Goal: Transaction & Acquisition: Purchase product/service

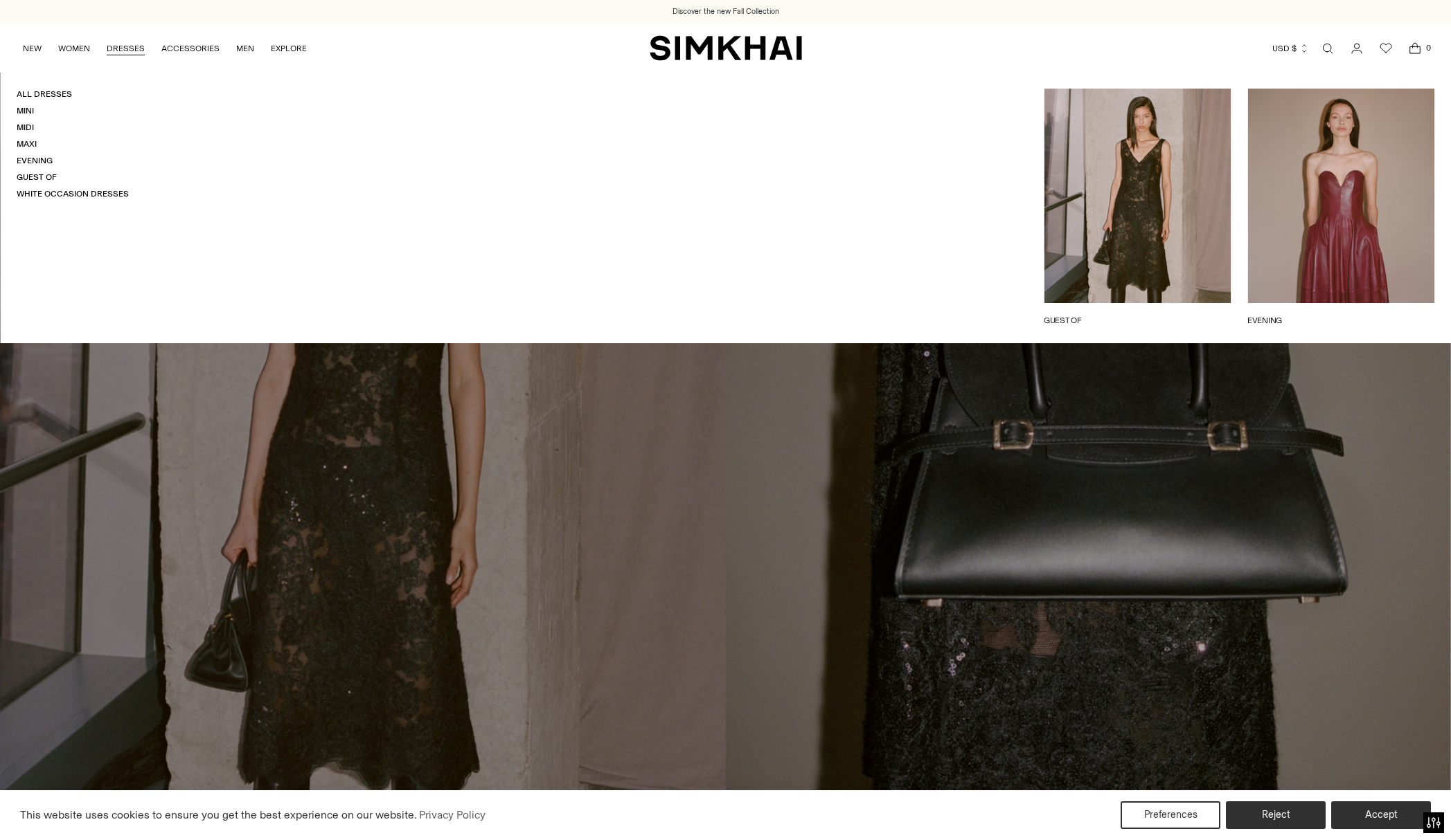
click at [130, 49] on link "DRESSES" at bounding box center [126, 48] width 38 height 31
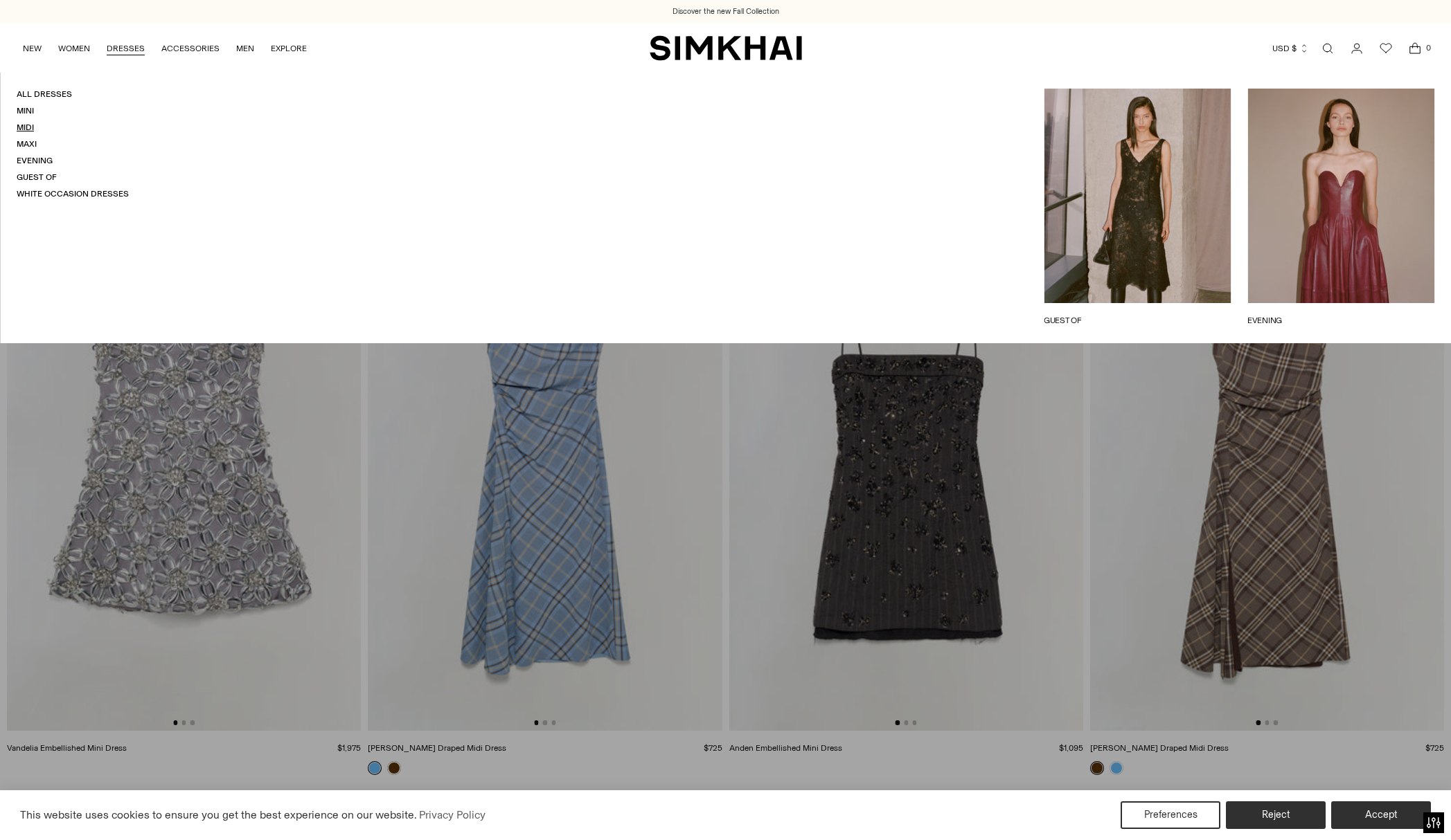
click at [25, 124] on link "Midi" at bounding box center [25, 128] width 17 height 10
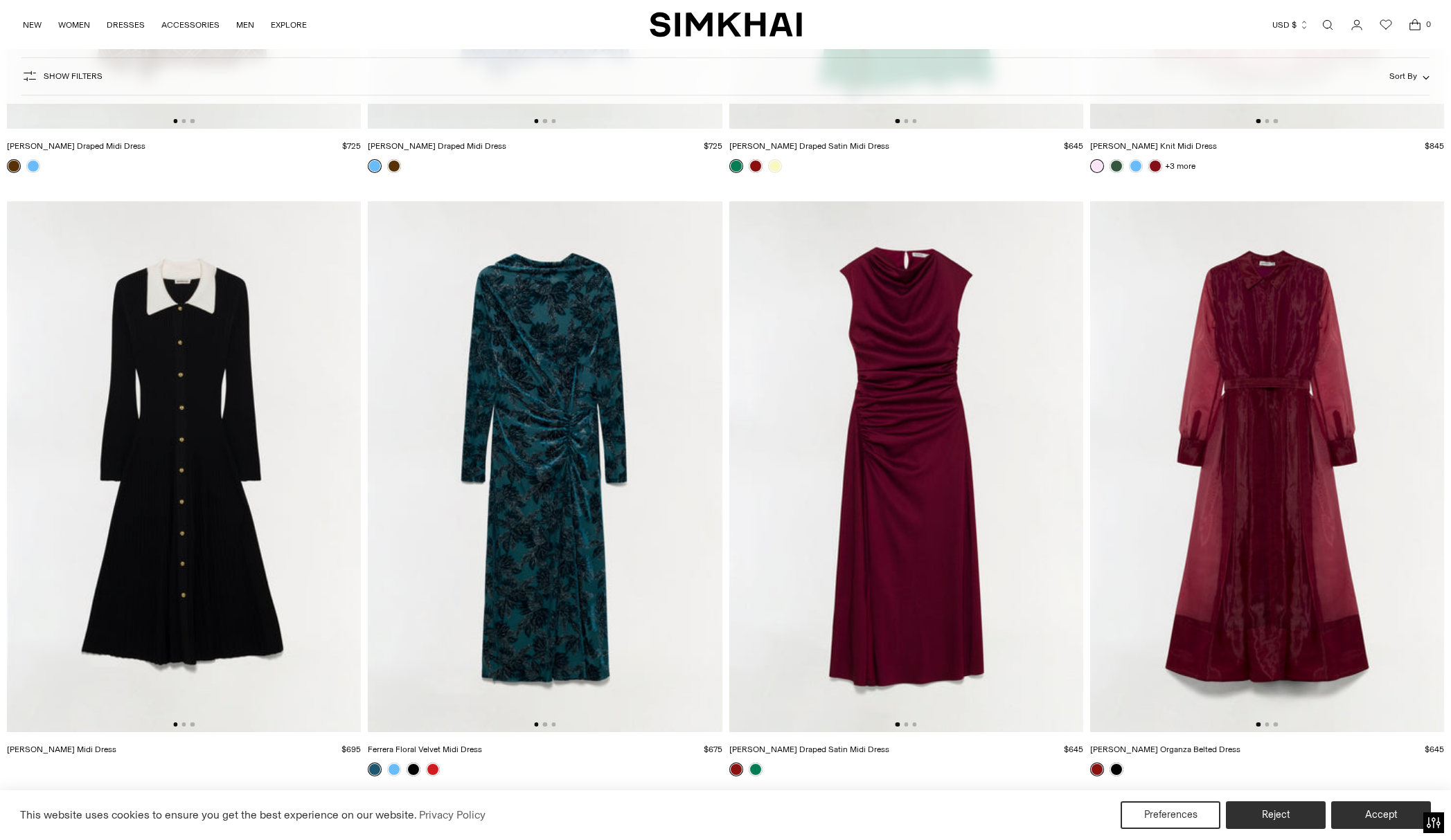
scroll to position [12676, 0]
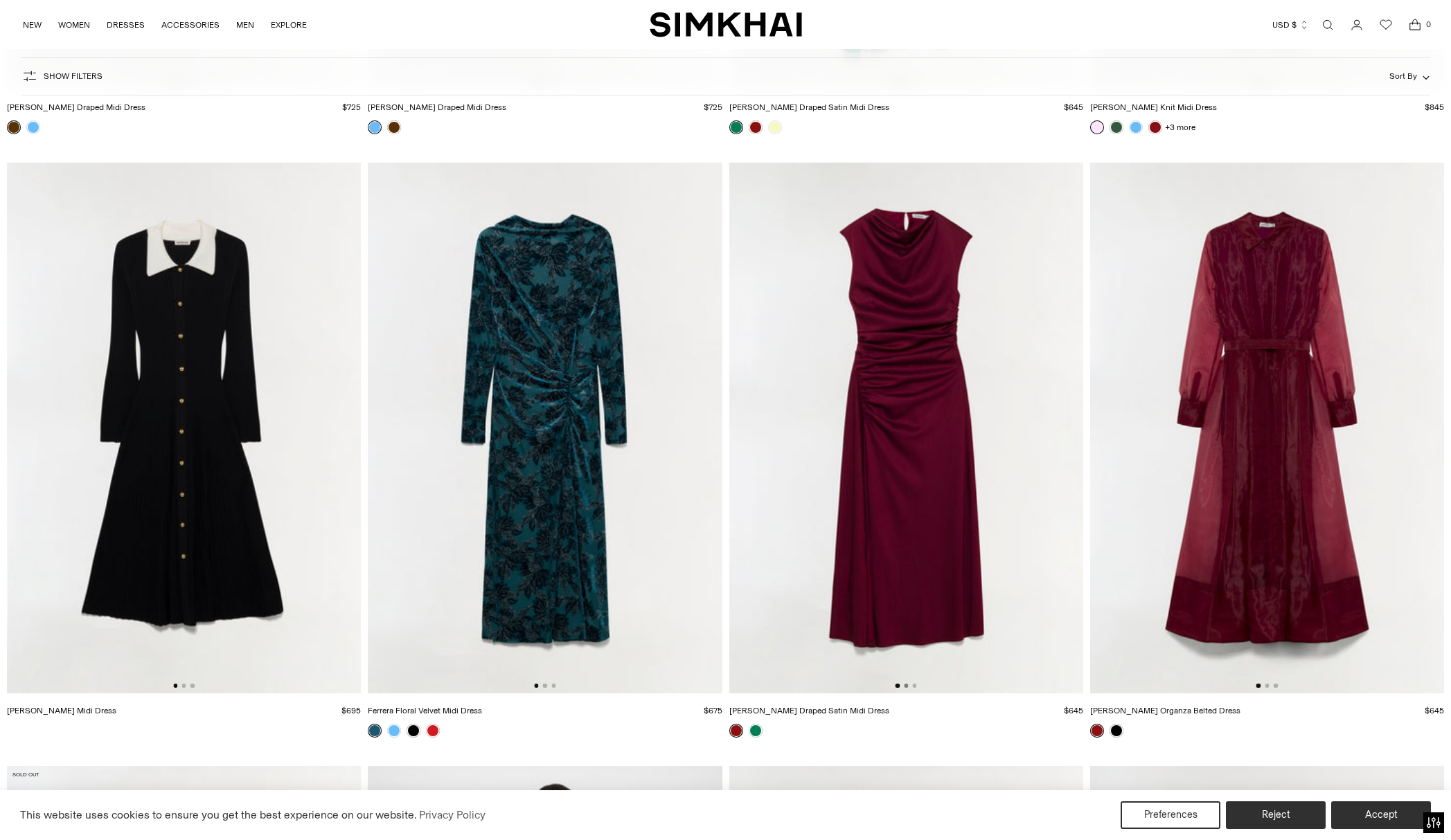
click at [905, 686] on button "Go to slide 2" at bounding box center [905, 686] width 4 height 4
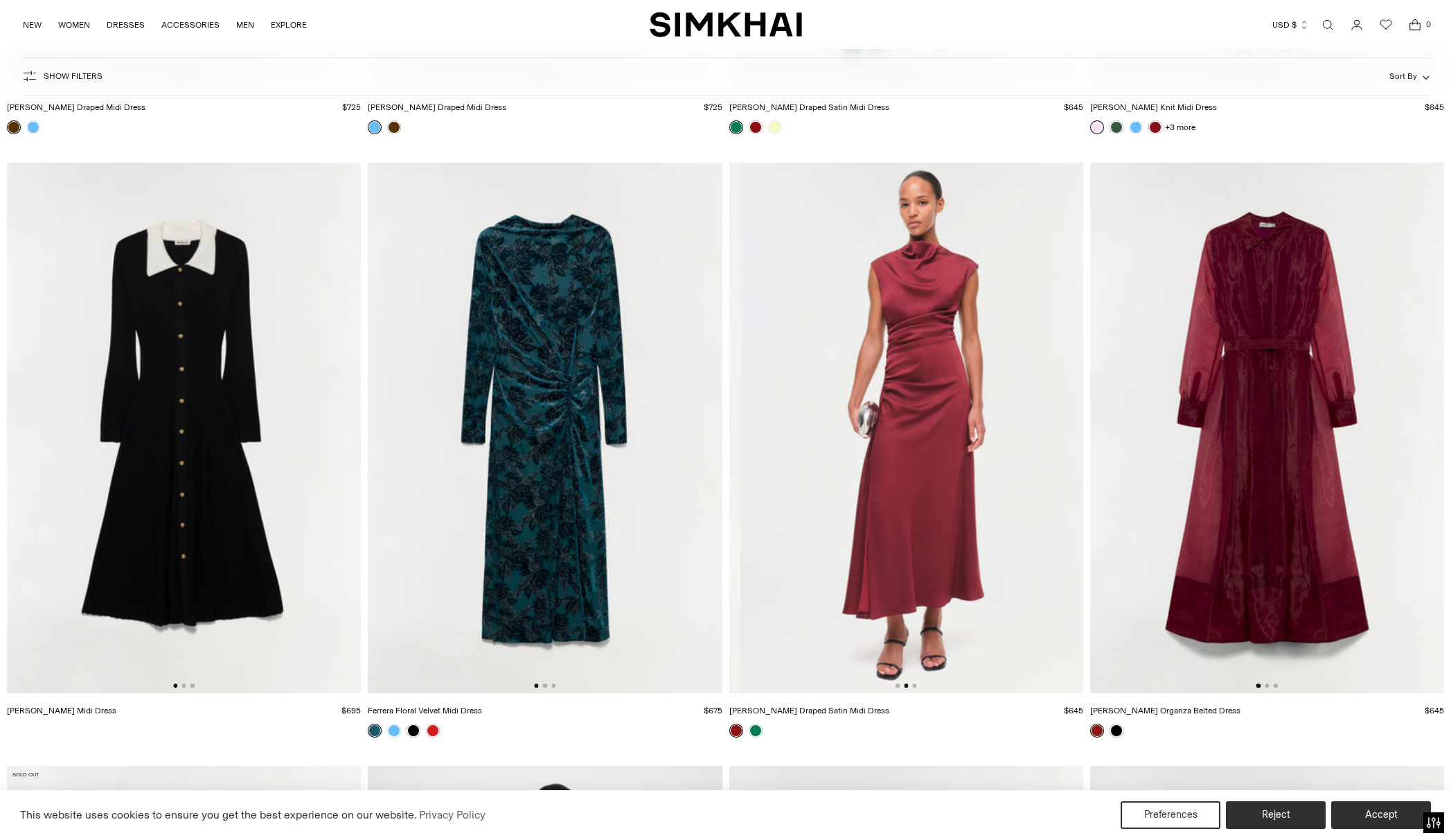
scroll to position [0, 354]
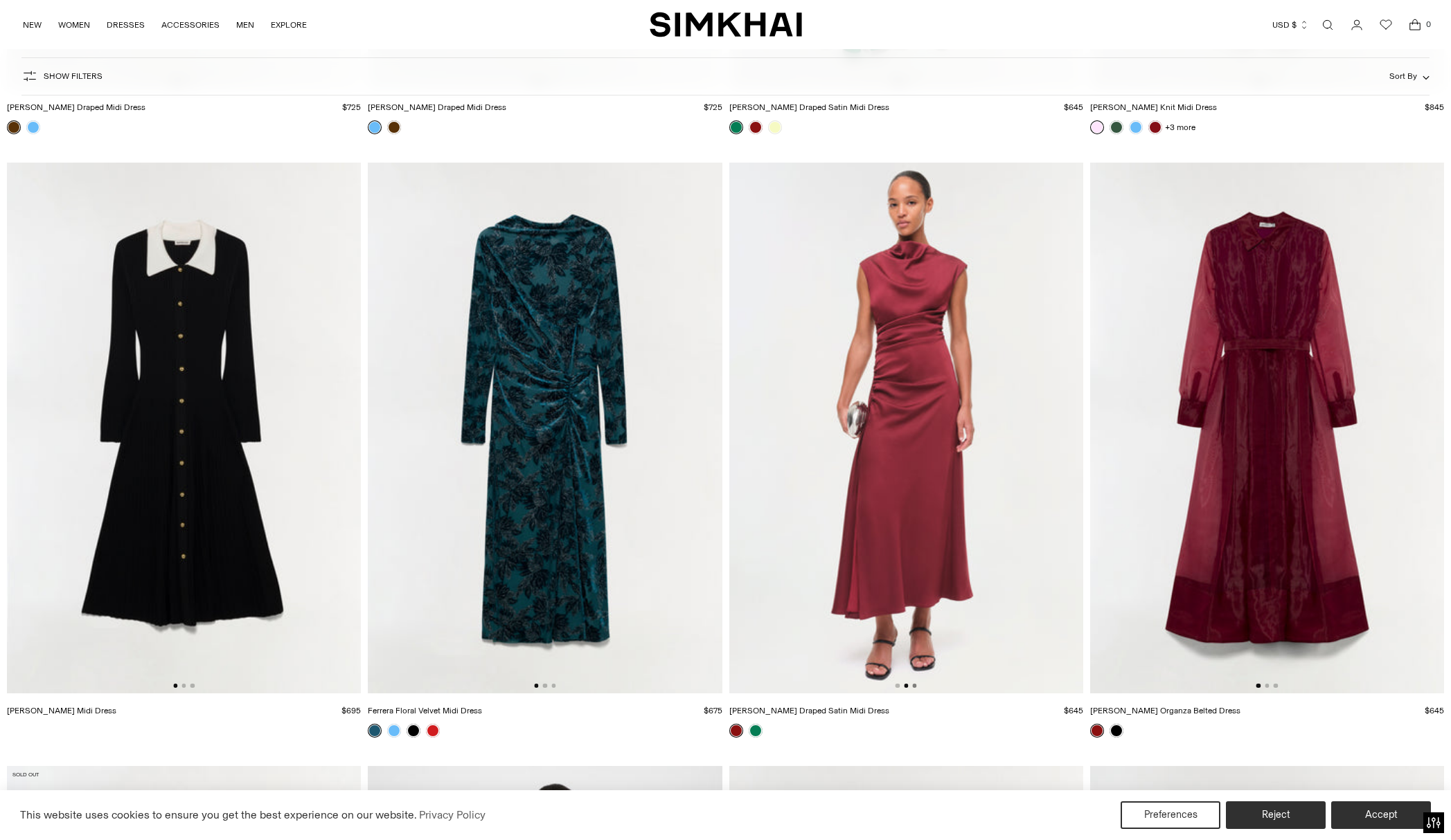
click at [912, 686] on button "Go to slide 3" at bounding box center [914, 686] width 4 height 4
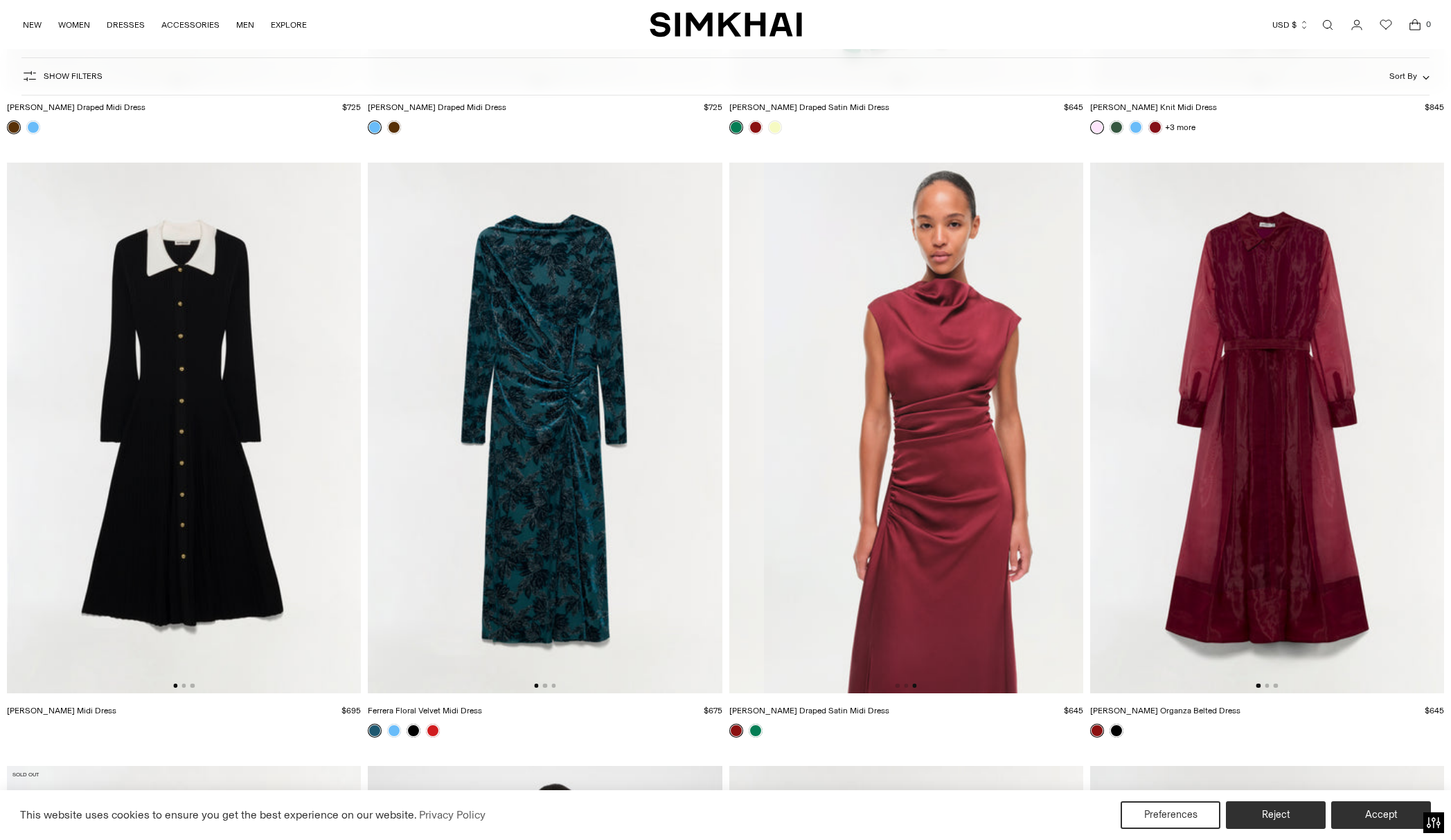
scroll to position [0, 708]
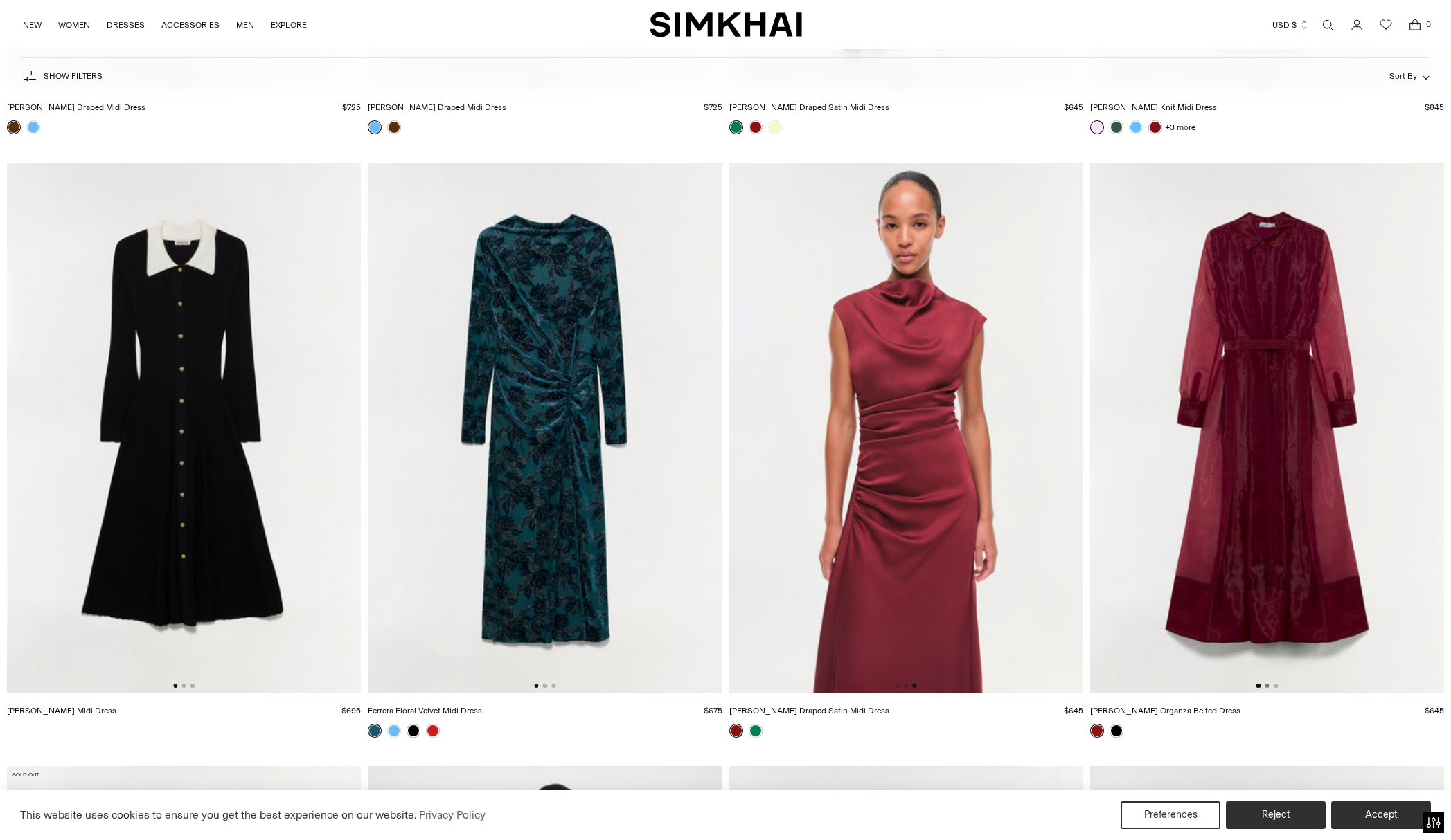
click at [1265, 685] on button "Go to slide 2" at bounding box center [1266, 686] width 4 height 4
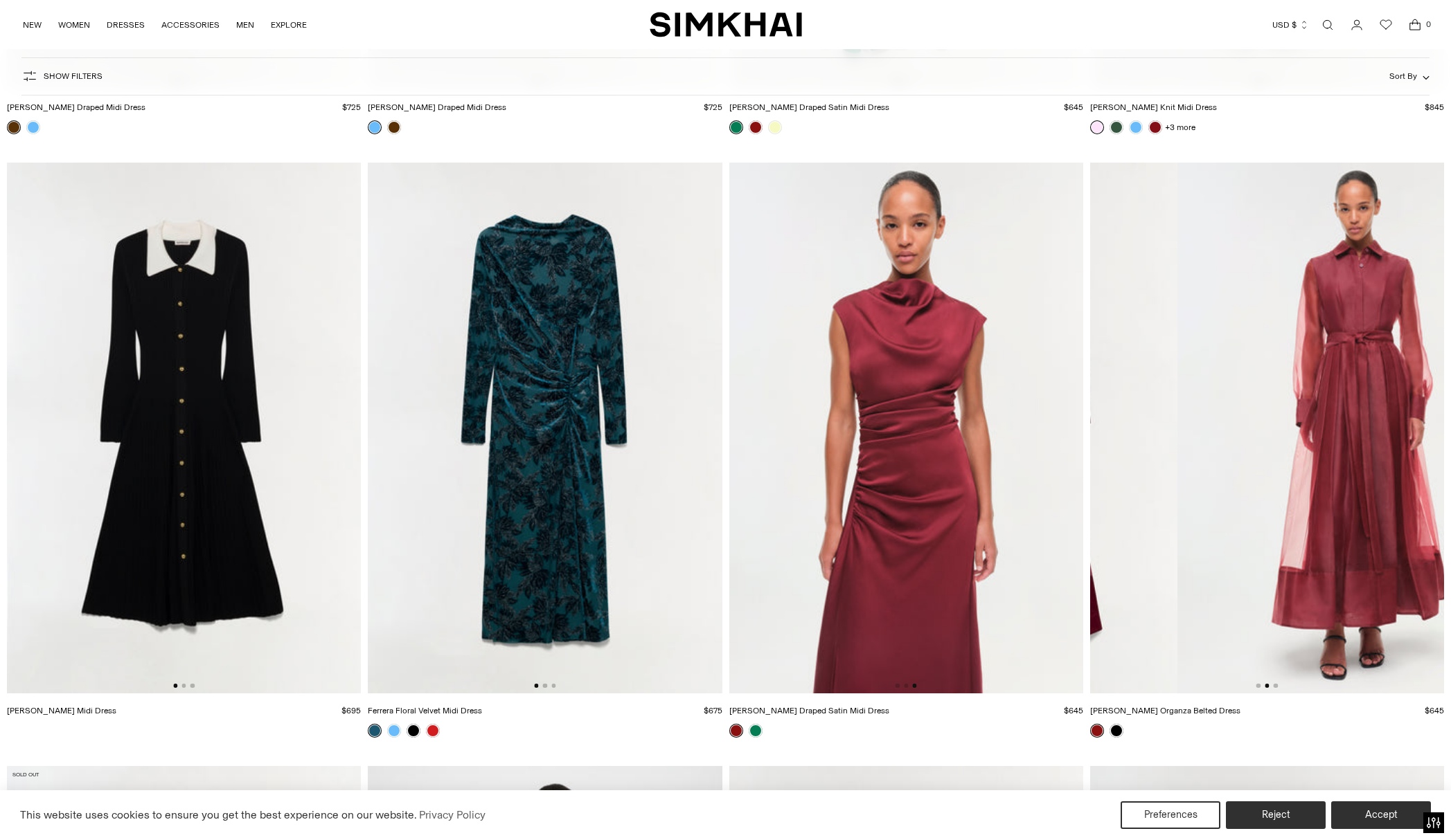
scroll to position [0, 354]
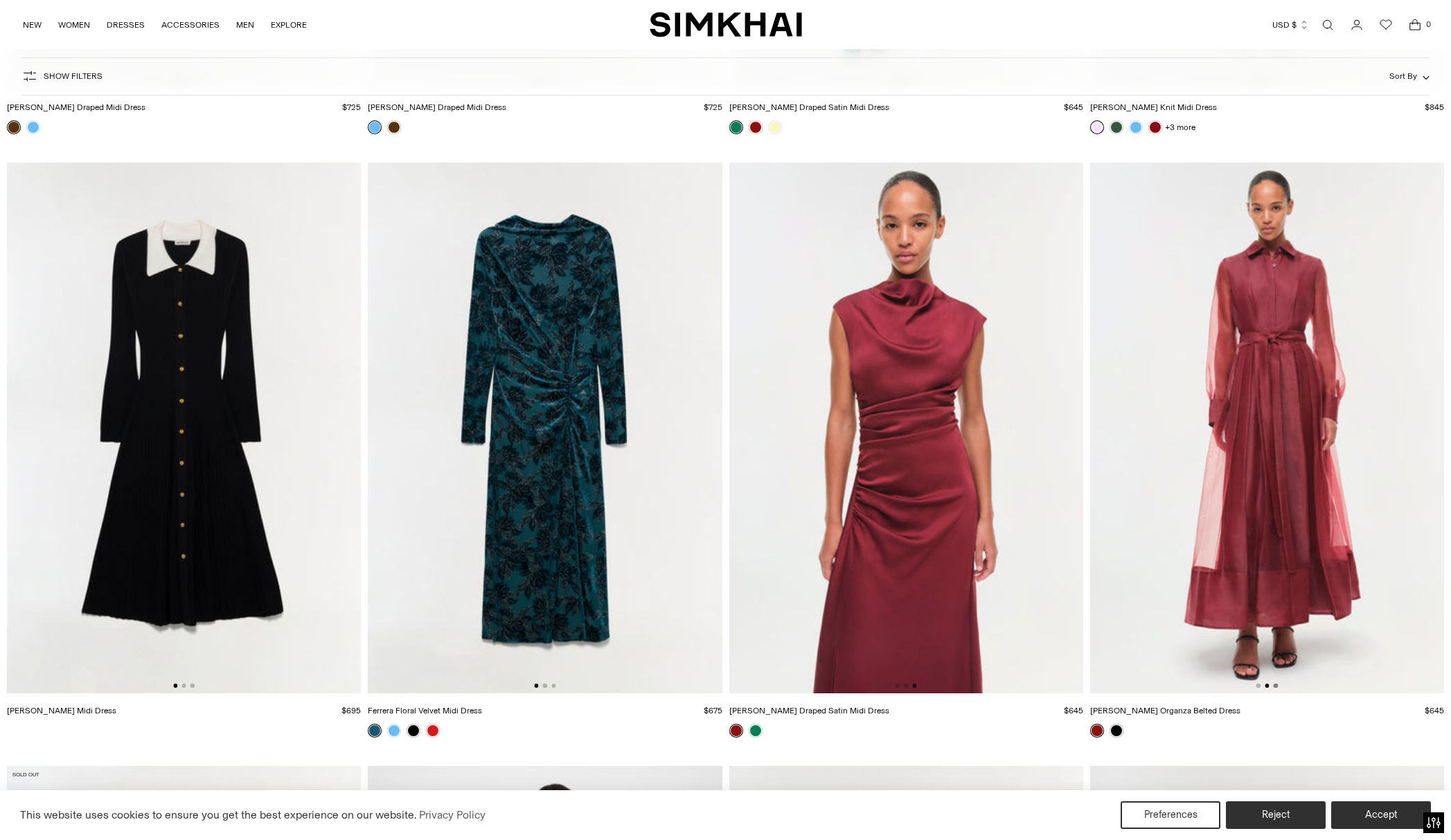
click at [1273, 686] on button "Go to slide 3" at bounding box center [1275, 686] width 4 height 4
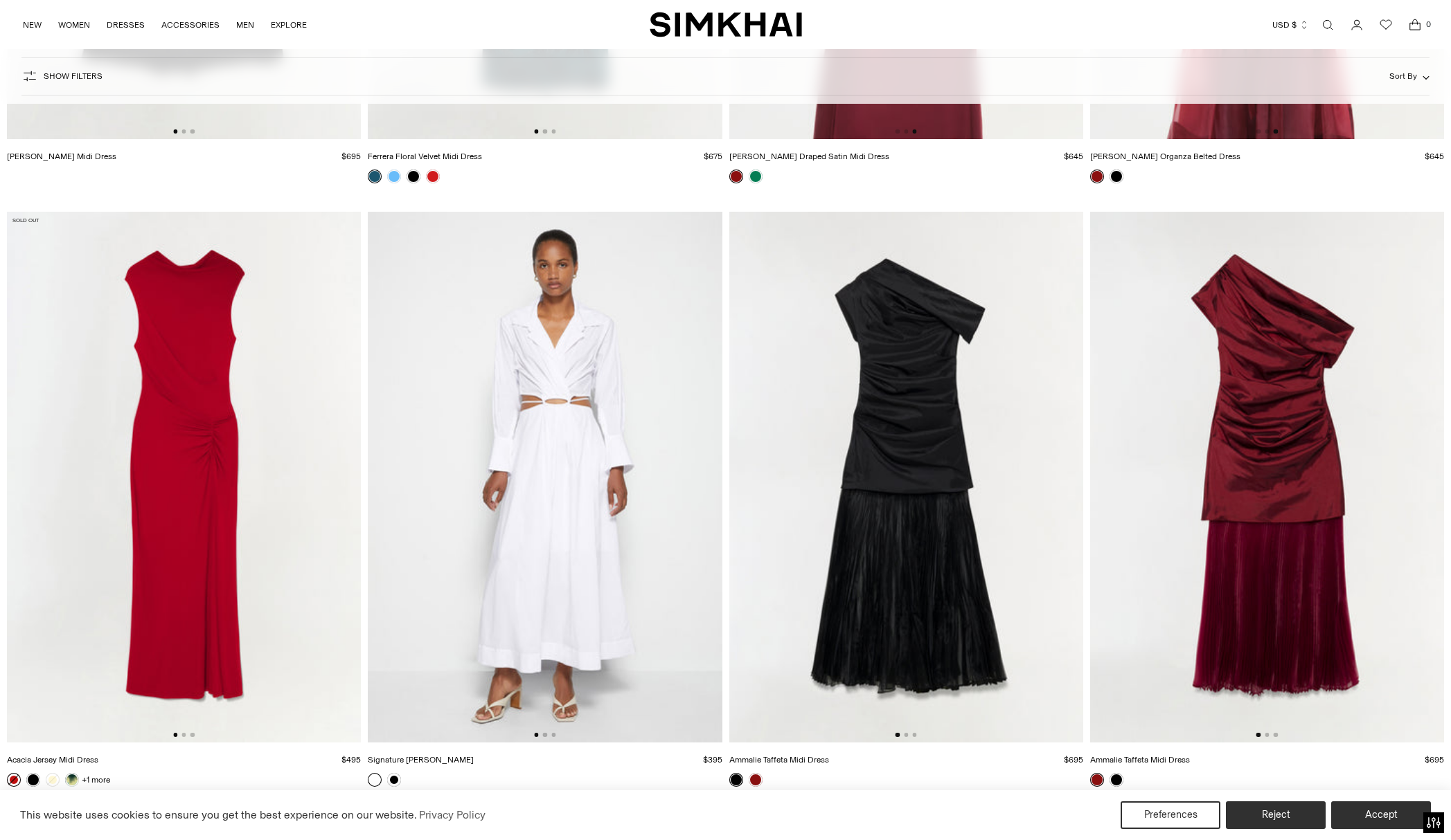
scroll to position [13232, 0]
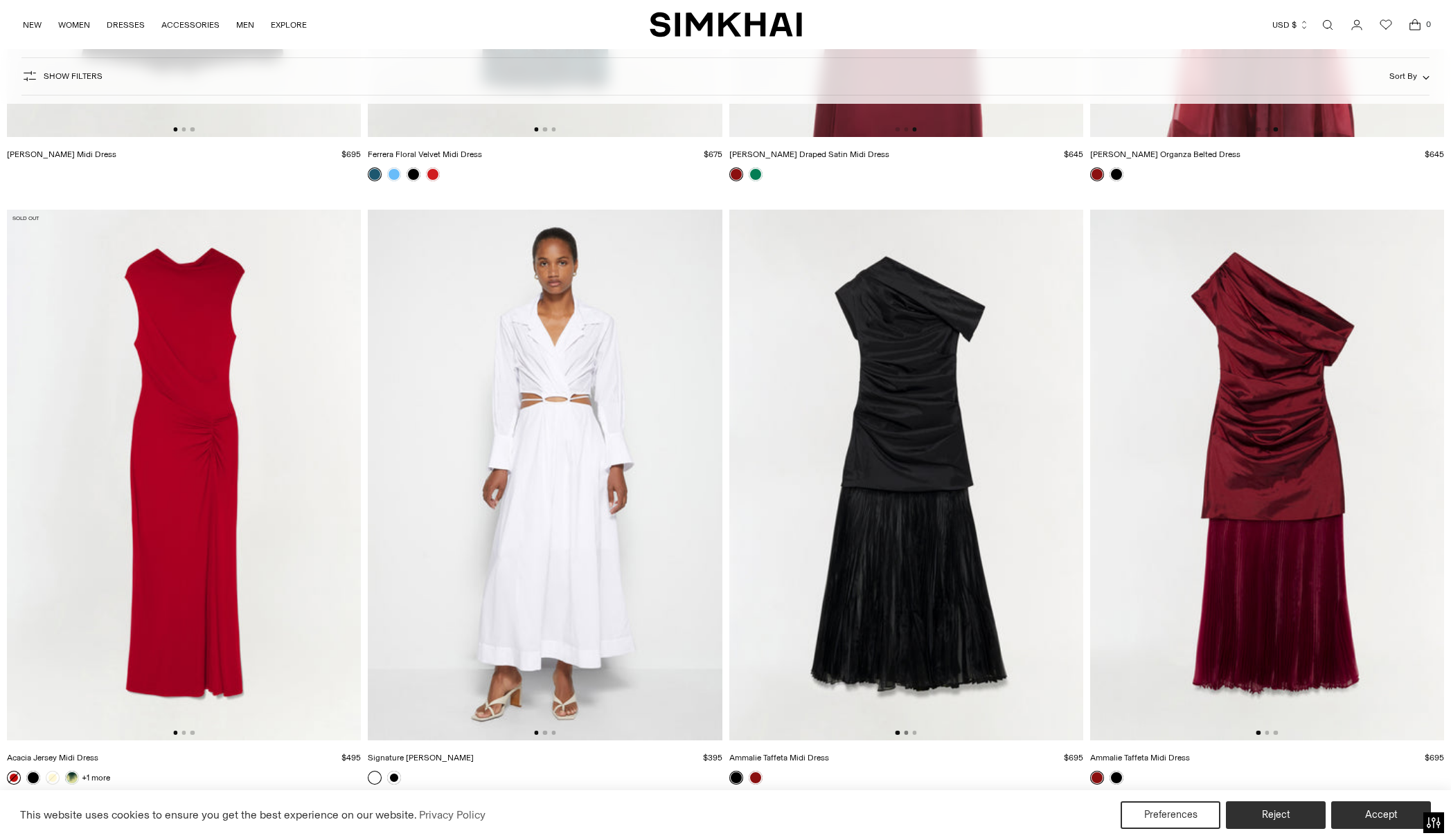
click at [905, 733] on button "Go to slide 2" at bounding box center [905, 733] width 4 height 4
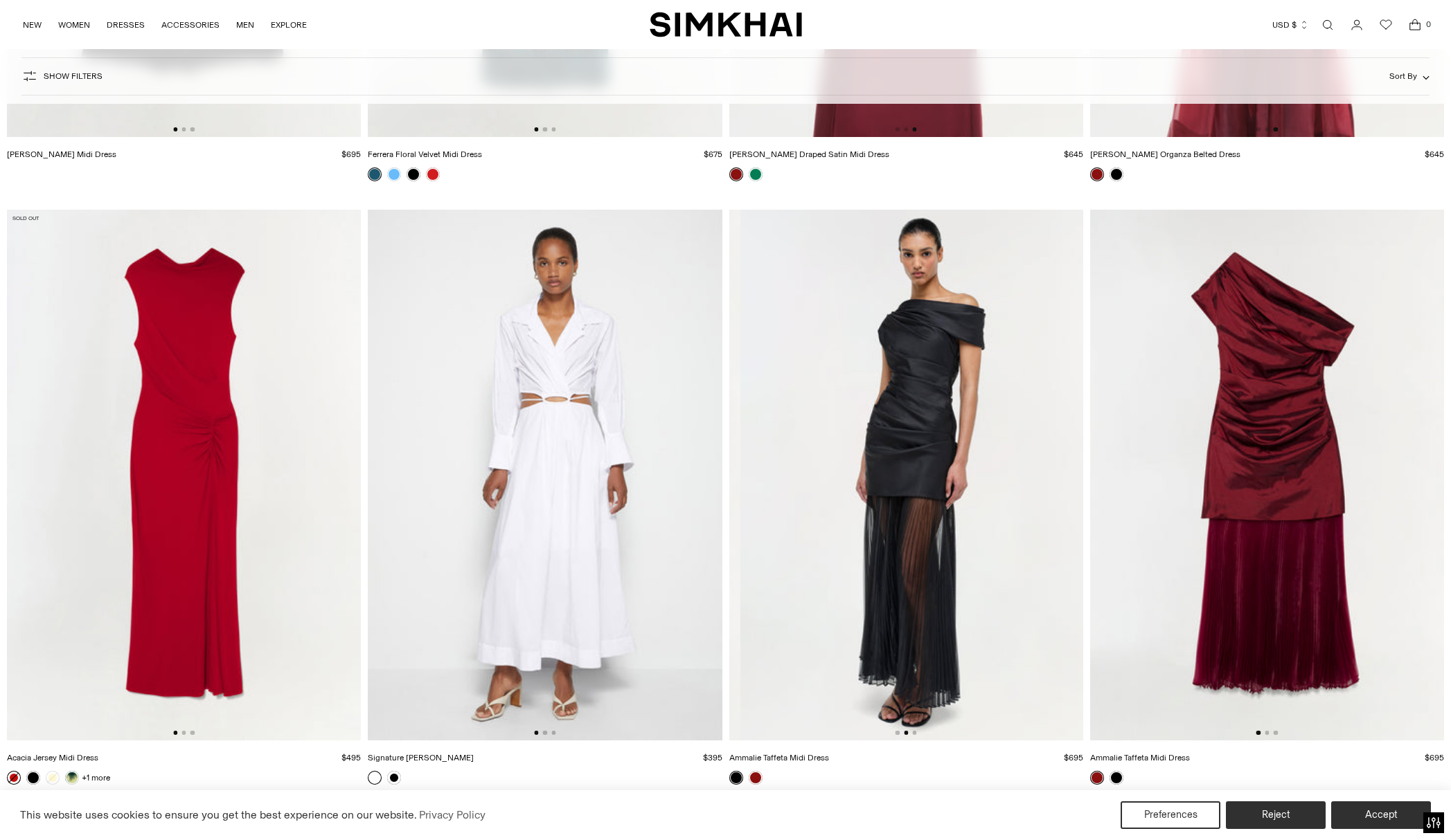
scroll to position [0, 354]
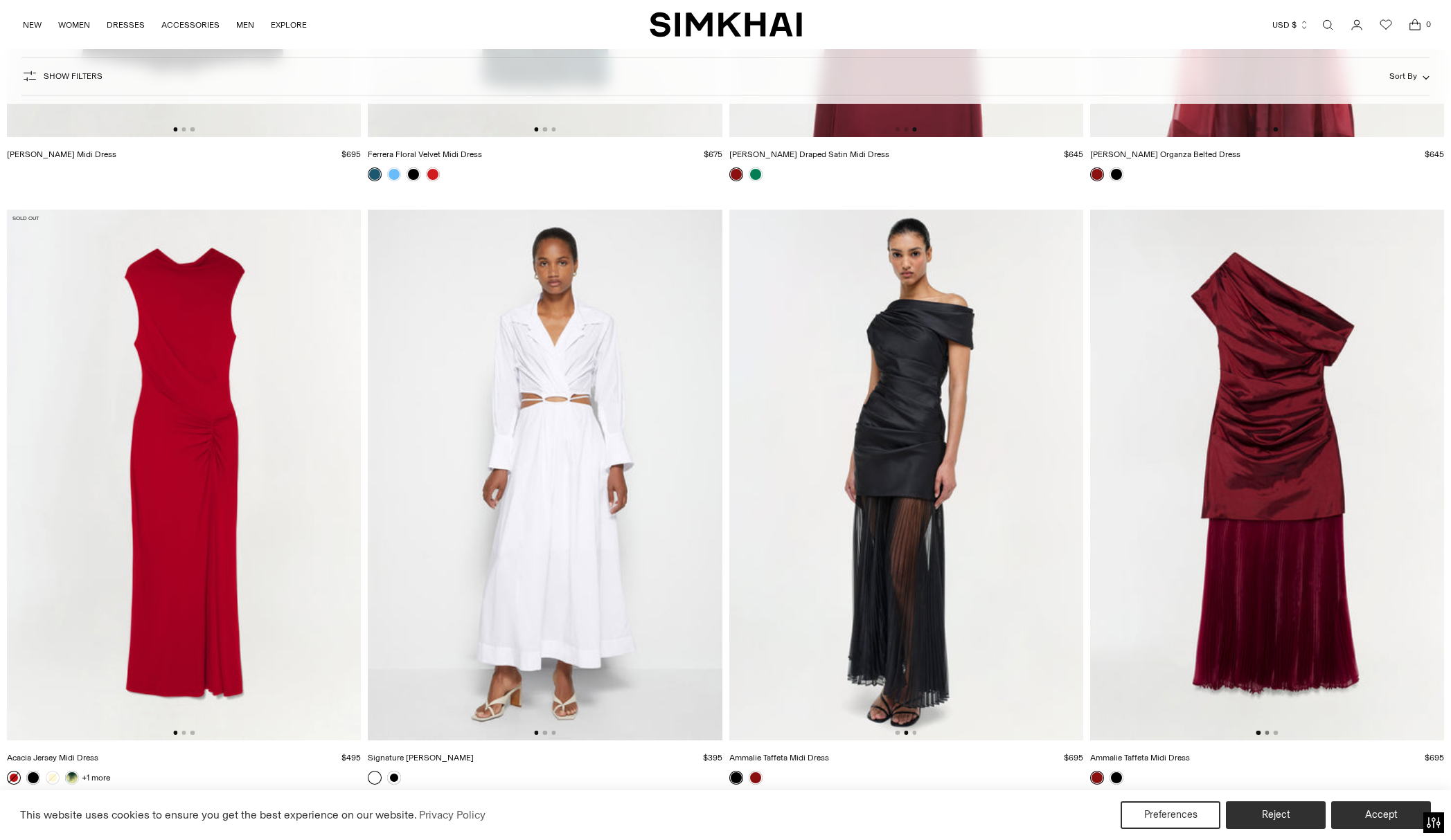
click at [1265, 731] on button "Go to slide 2" at bounding box center [1266, 733] width 4 height 4
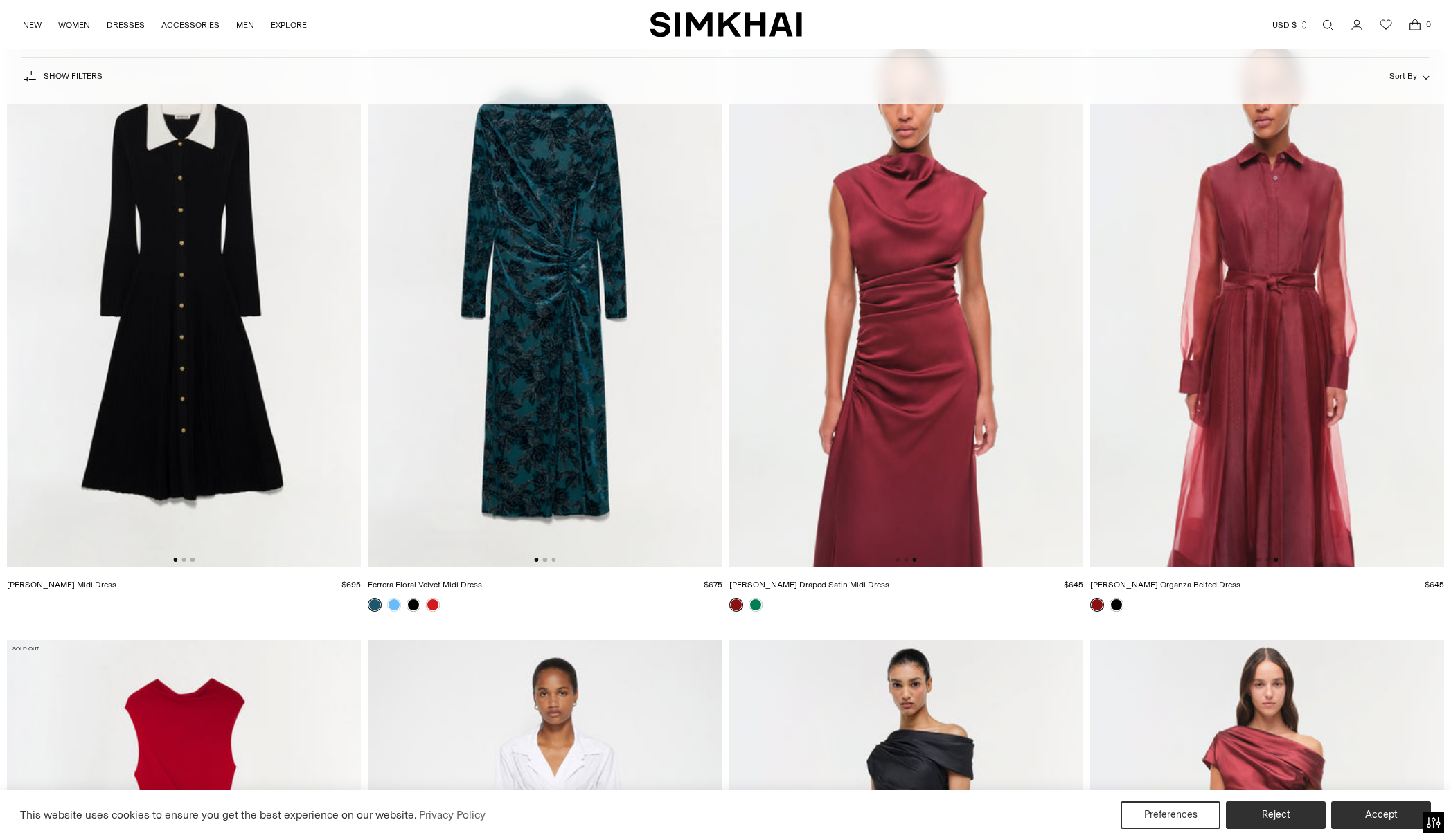
scroll to position [12778, 0]
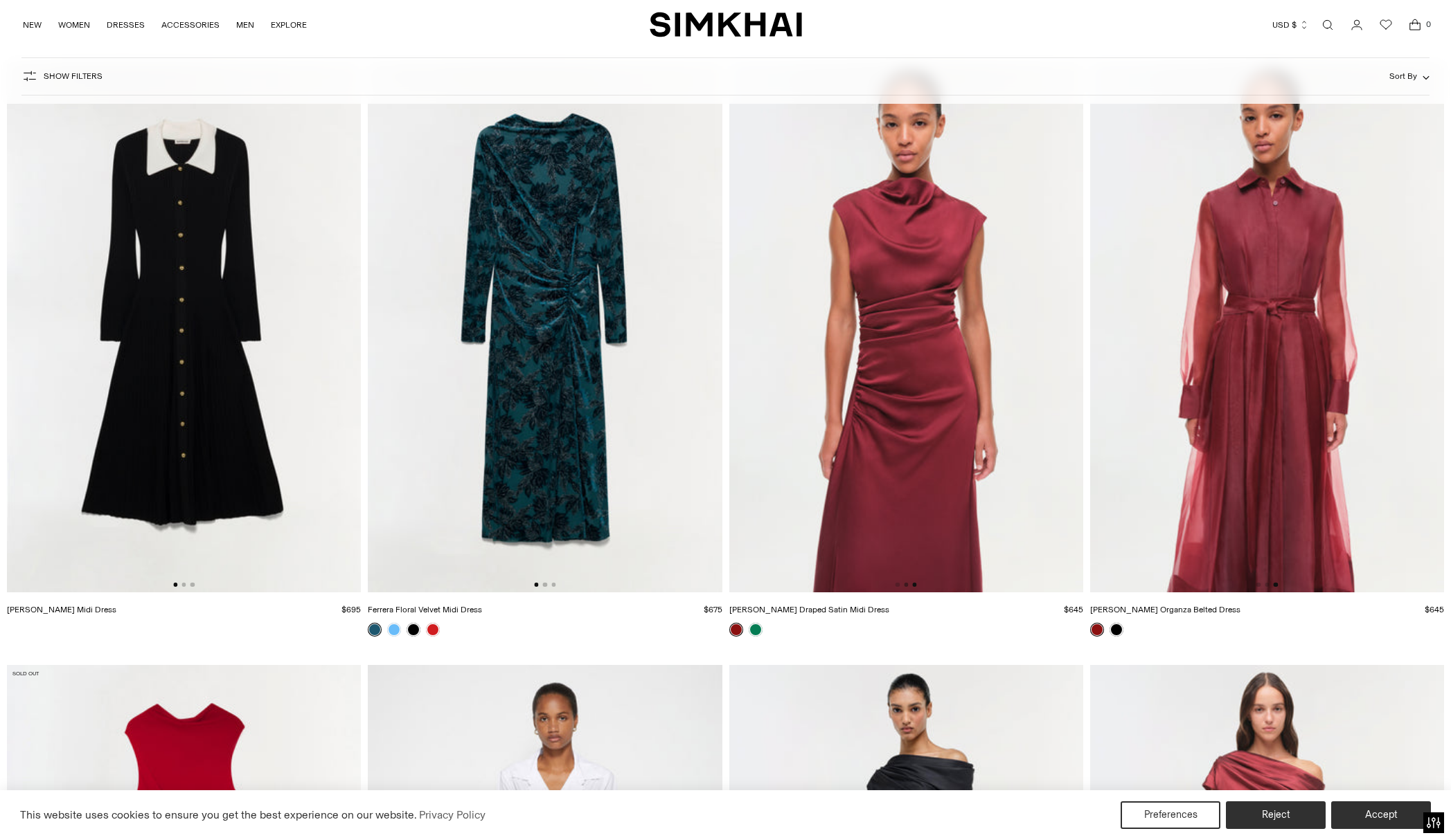
click at [906, 585] on button "Go to slide 2" at bounding box center [905, 585] width 4 height 4
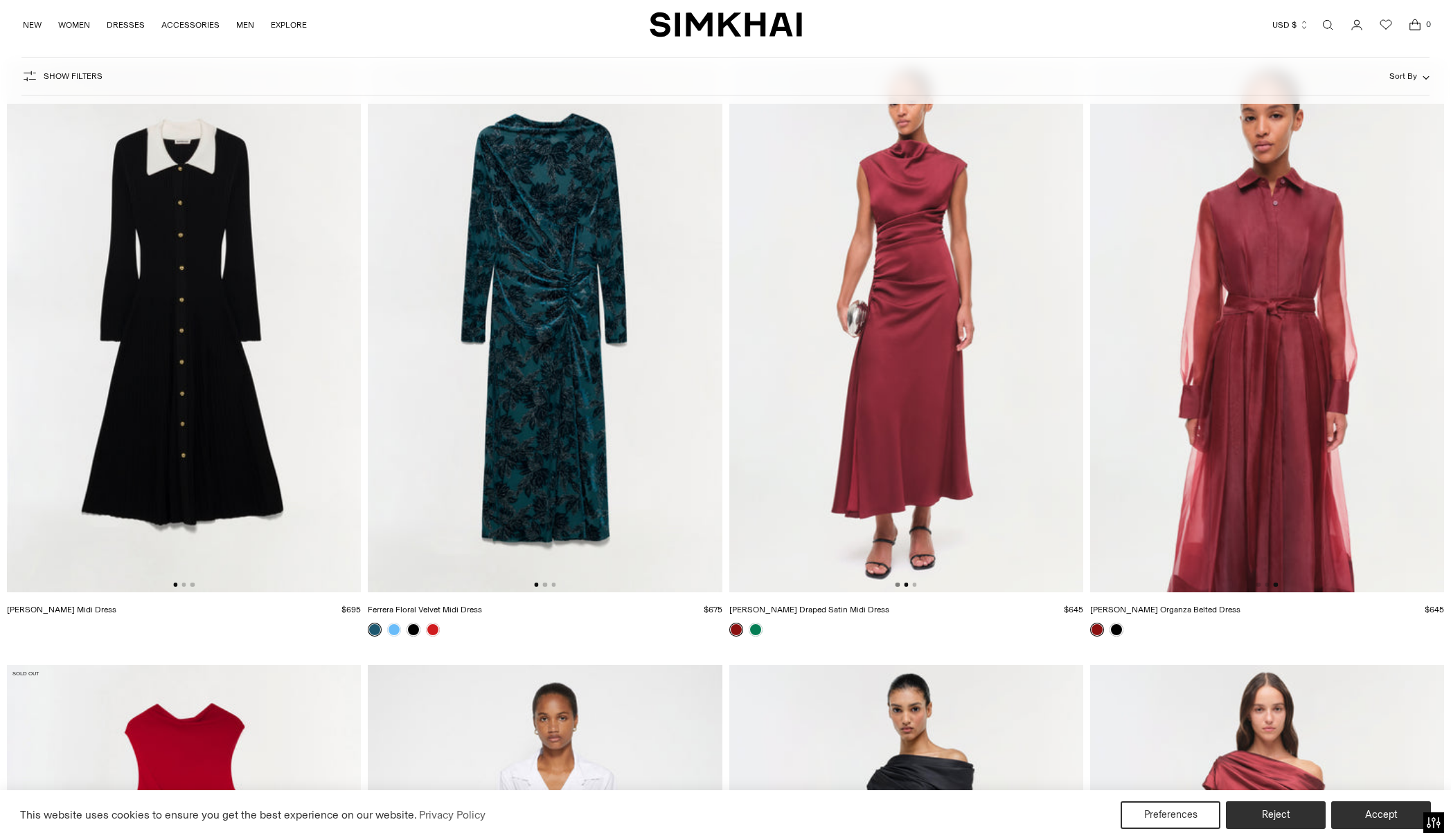
click at [897, 586] on button "Go to slide 1" at bounding box center [897, 585] width 4 height 4
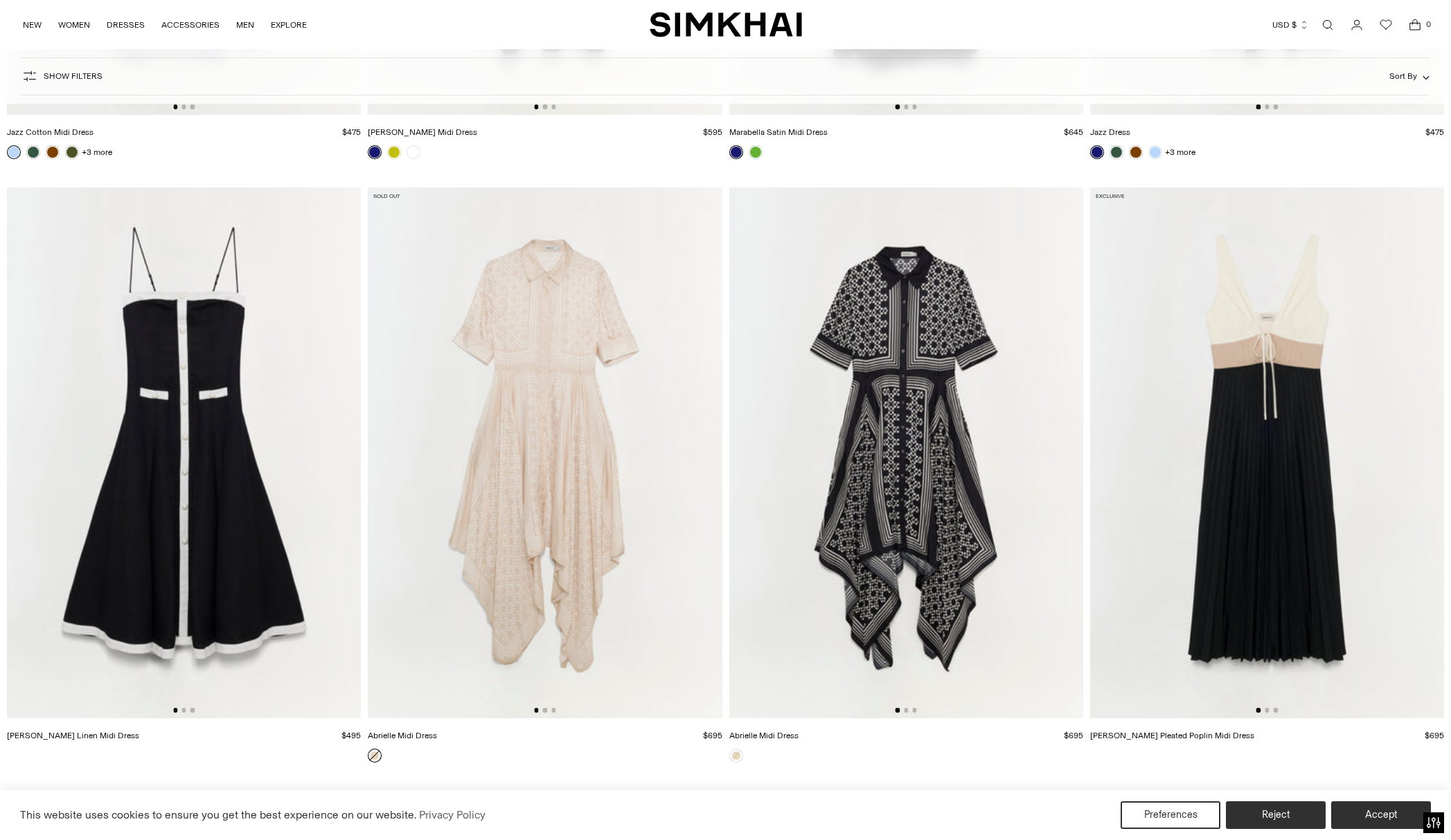
scroll to position [10265, 0]
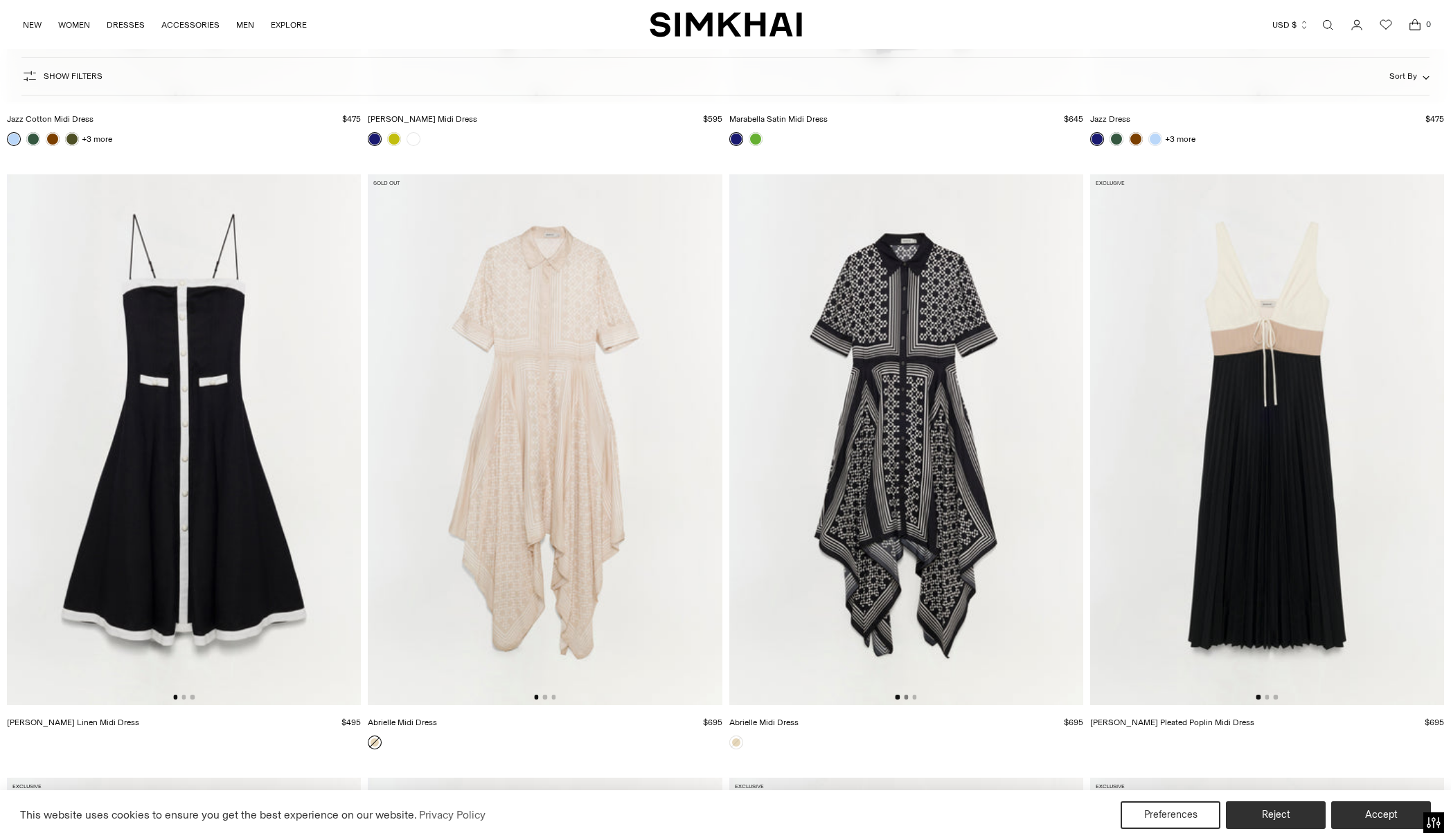
click at [905, 697] on button "Go to slide 2" at bounding box center [905, 697] width 4 height 4
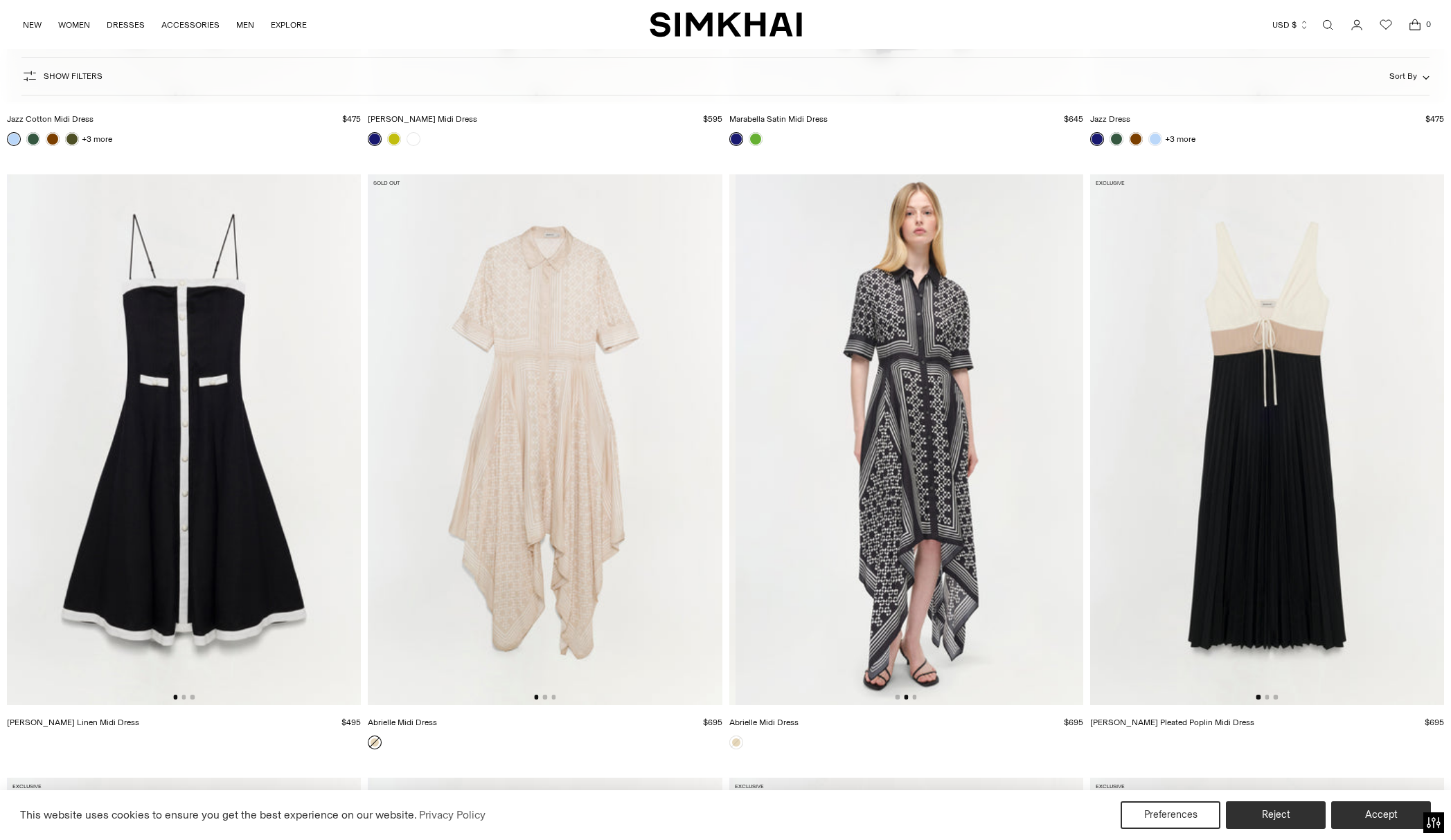
scroll to position [0, 354]
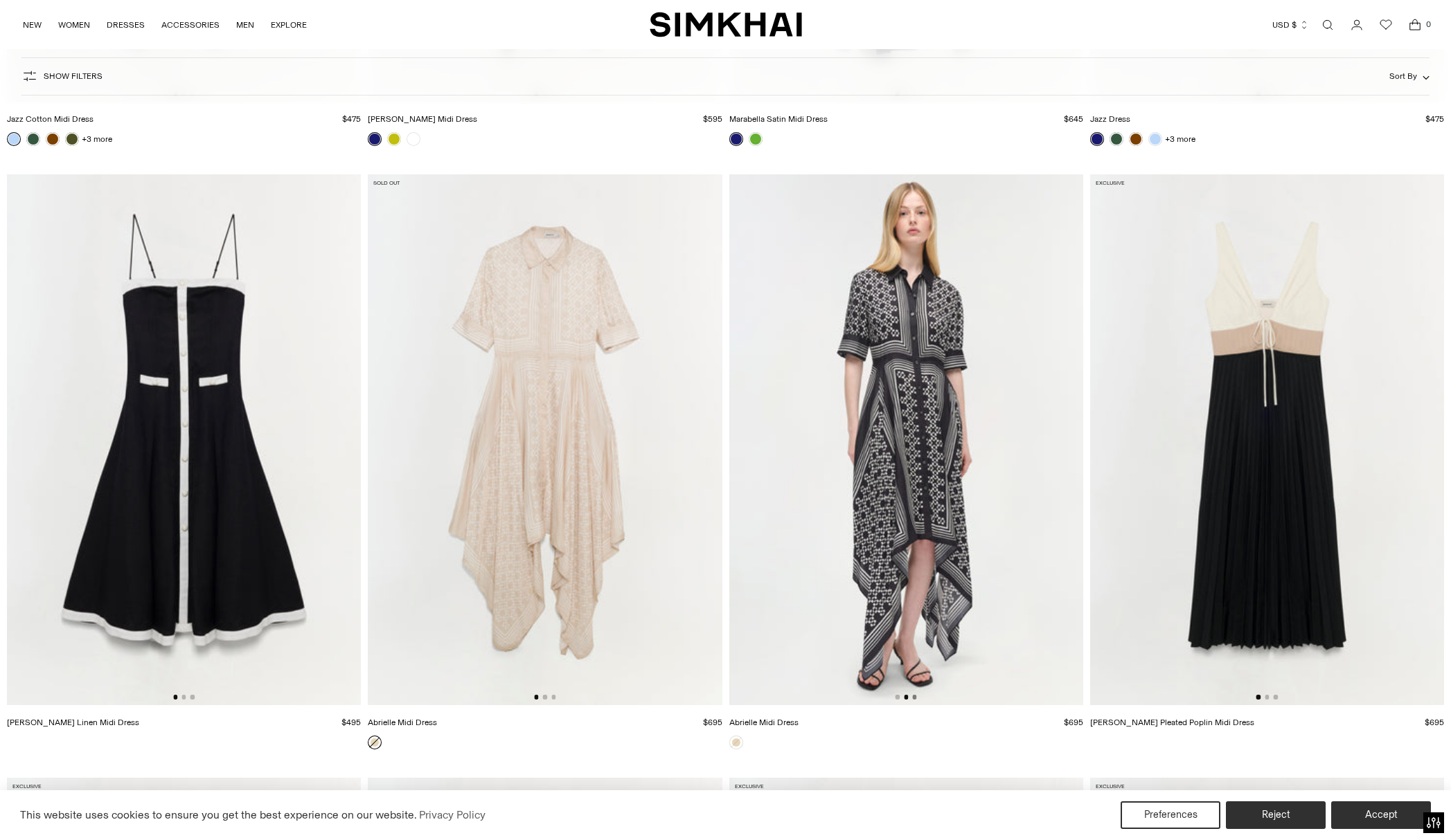
click at [913, 695] on button "Go to slide 3" at bounding box center [914, 697] width 4 height 4
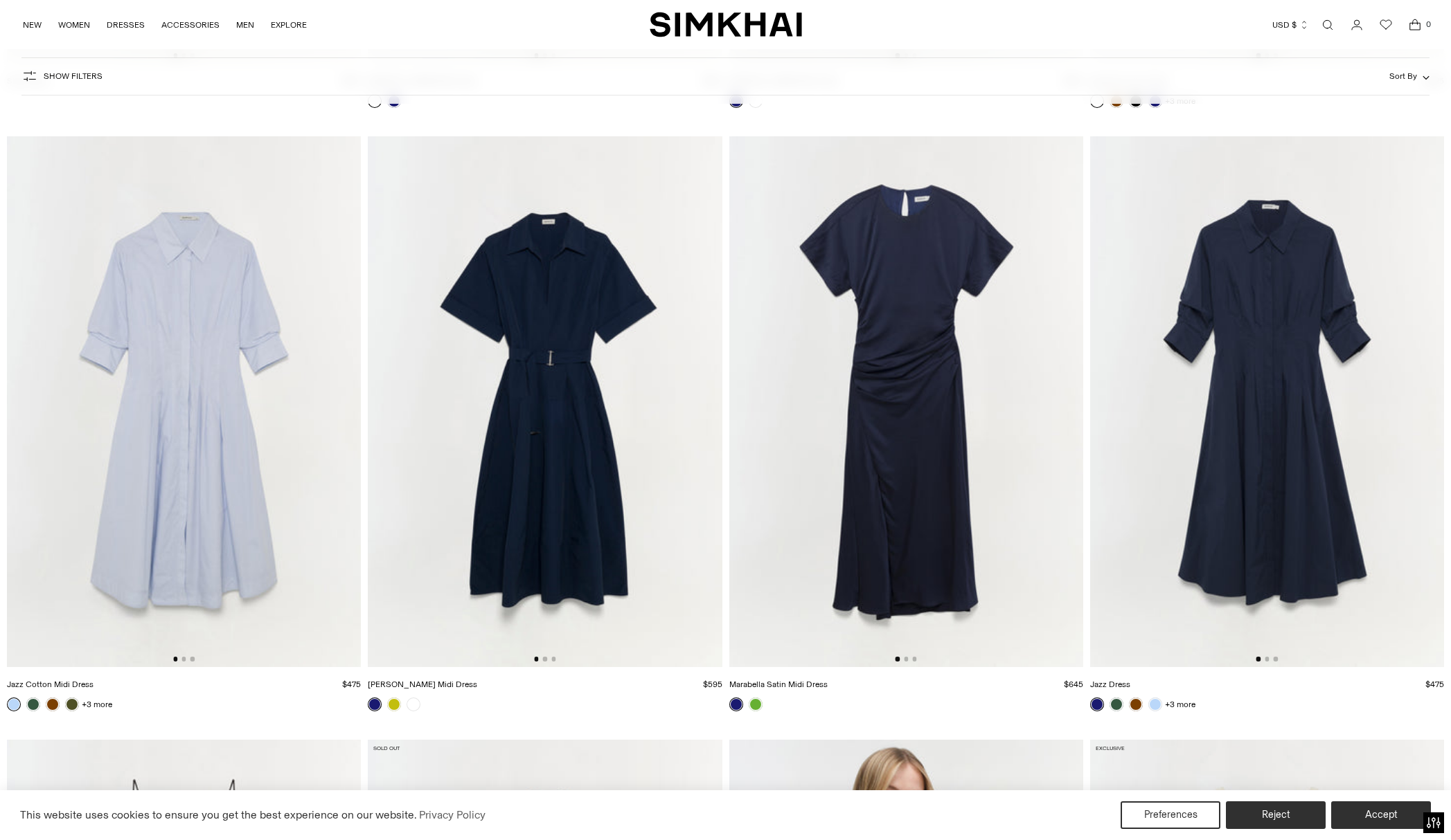
scroll to position [9689, 0]
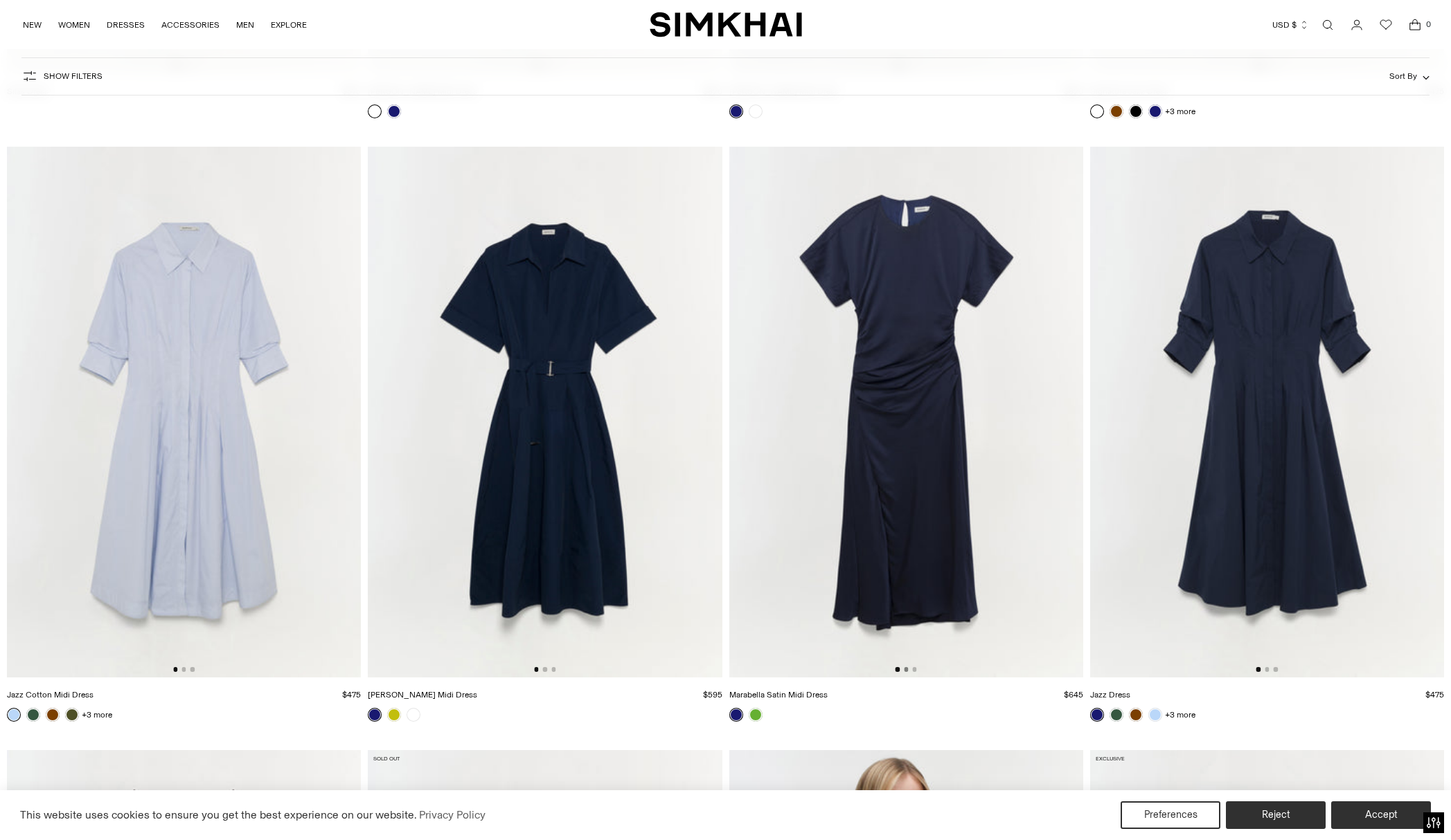
click at [904, 670] on button "Go to slide 2" at bounding box center [905, 669] width 4 height 4
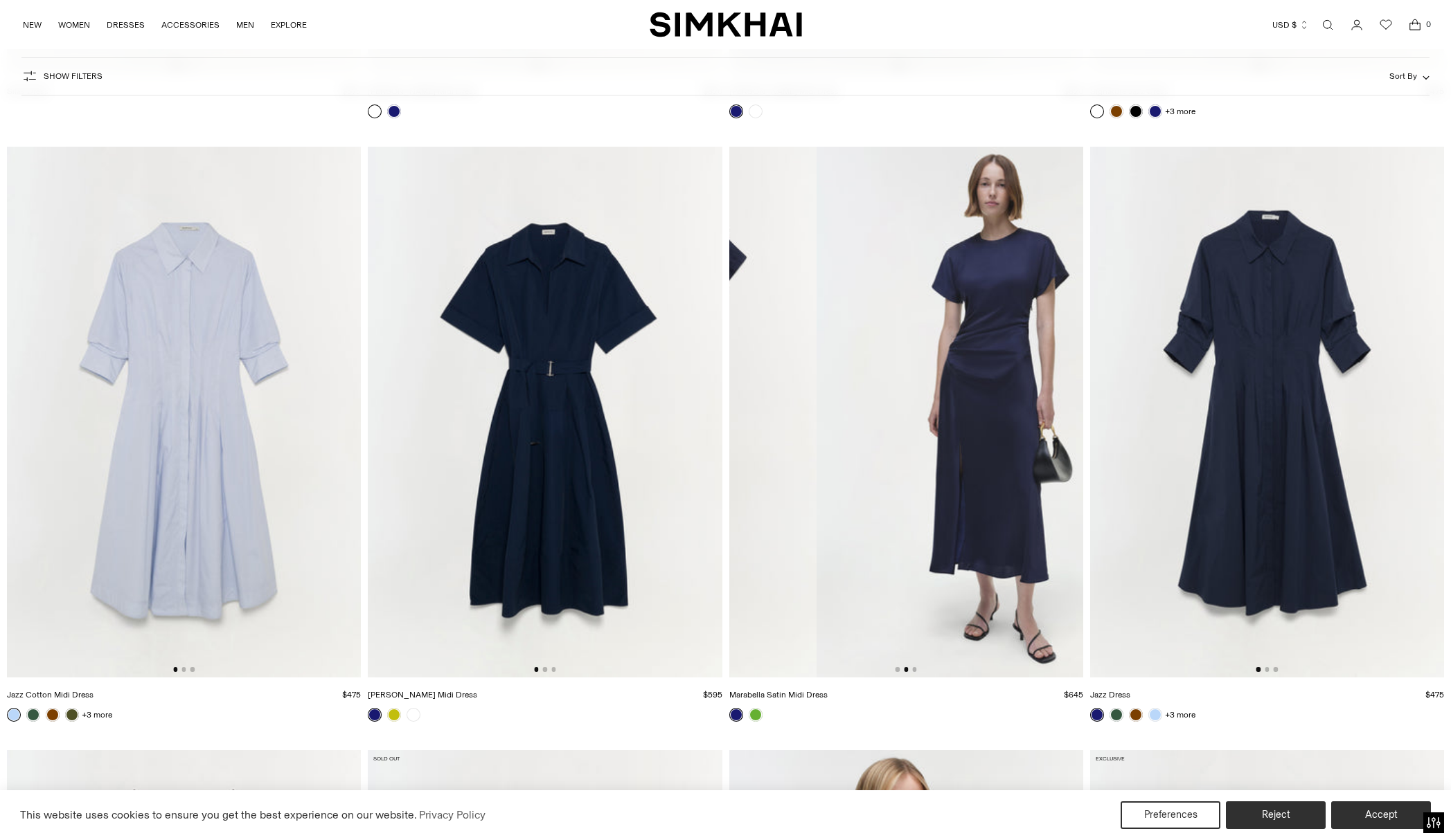
scroll to position [0, 354]
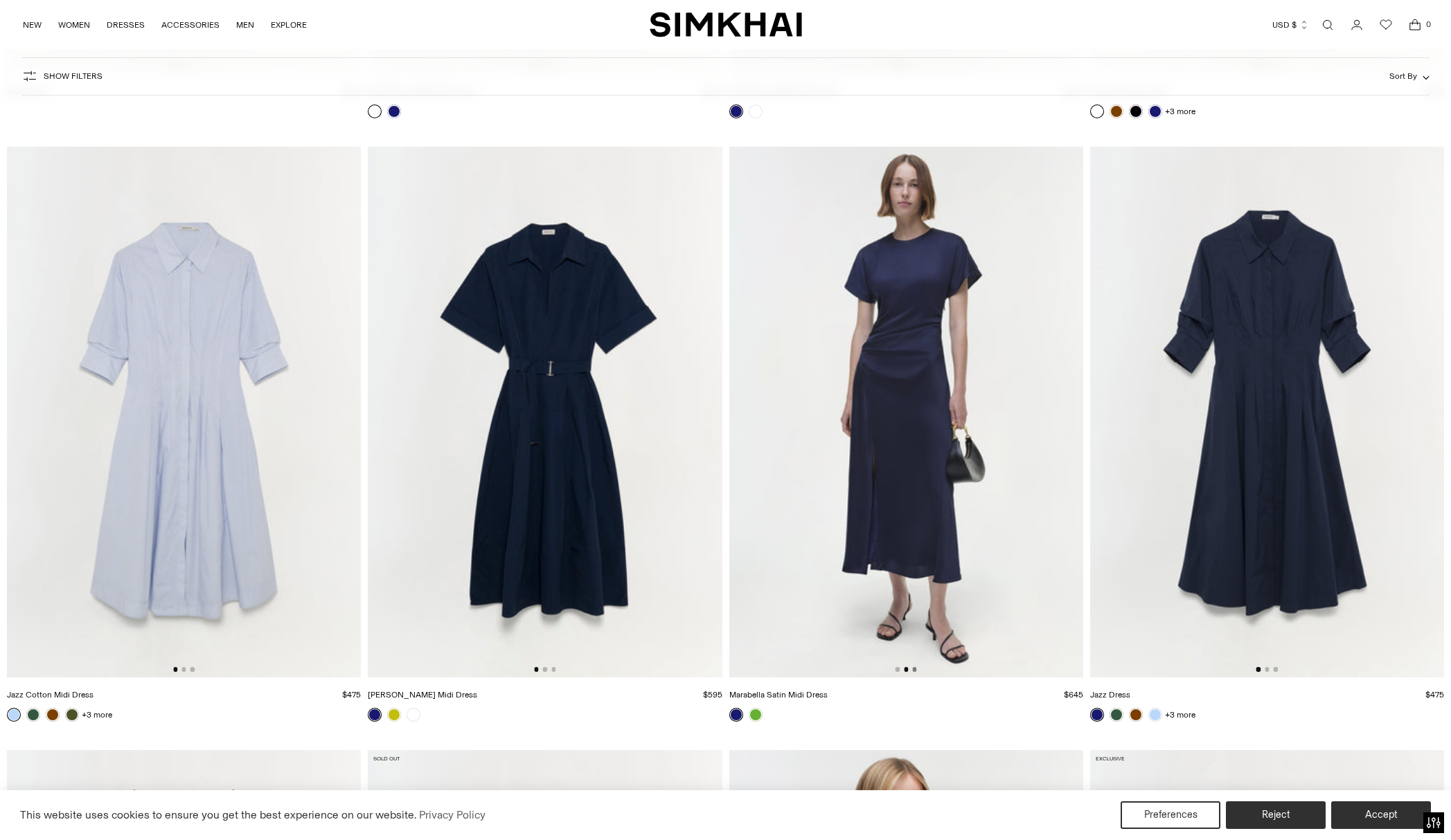
click at [914, 669] on button "Go to slide 3" at bounding box center [914, 669] width 4 height 4
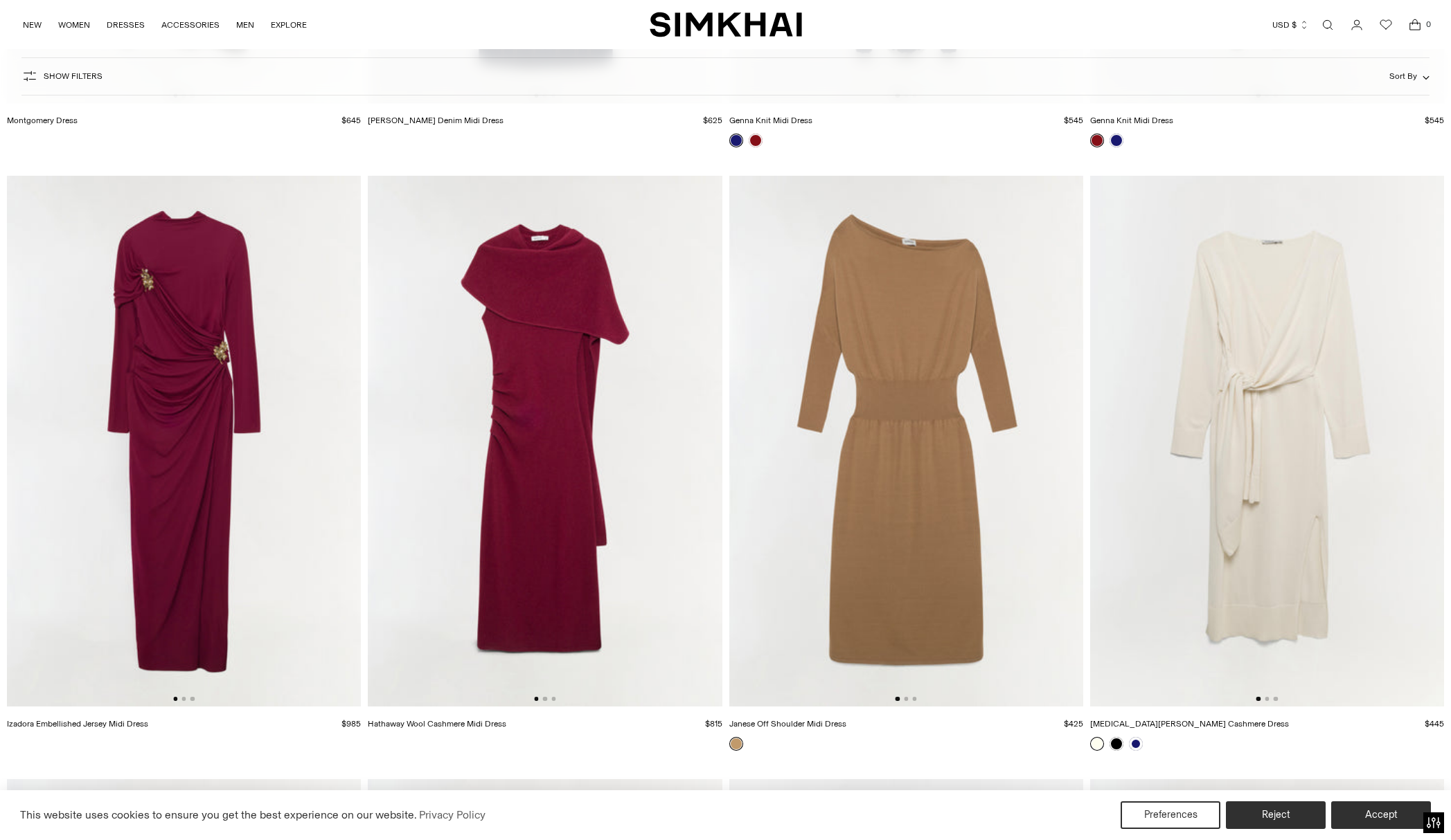
scroll to position [6650, 0]
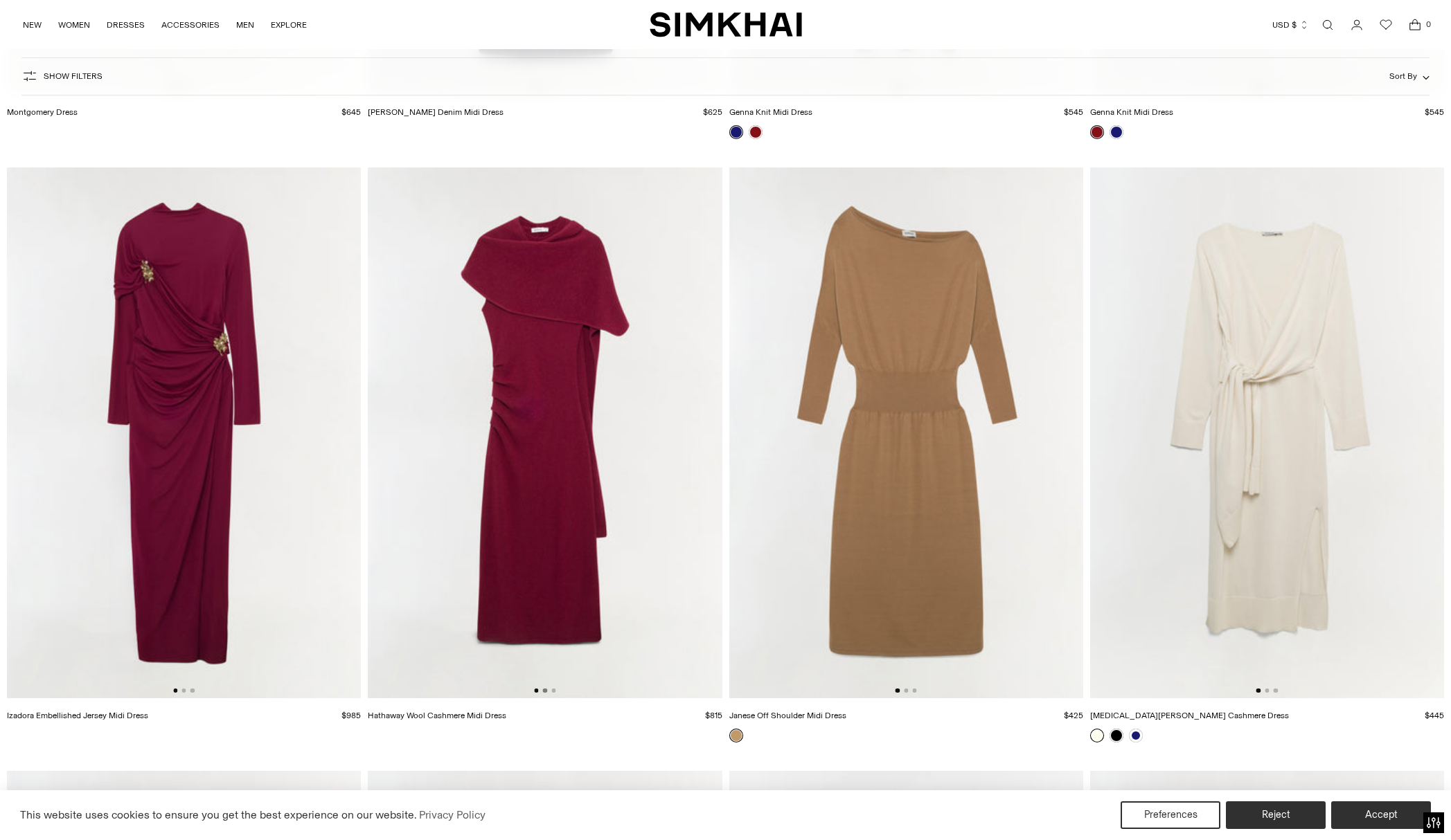
click at [544, 692] on button "Go to slide 2" at bounding box center [545, 690] width 4 height 4
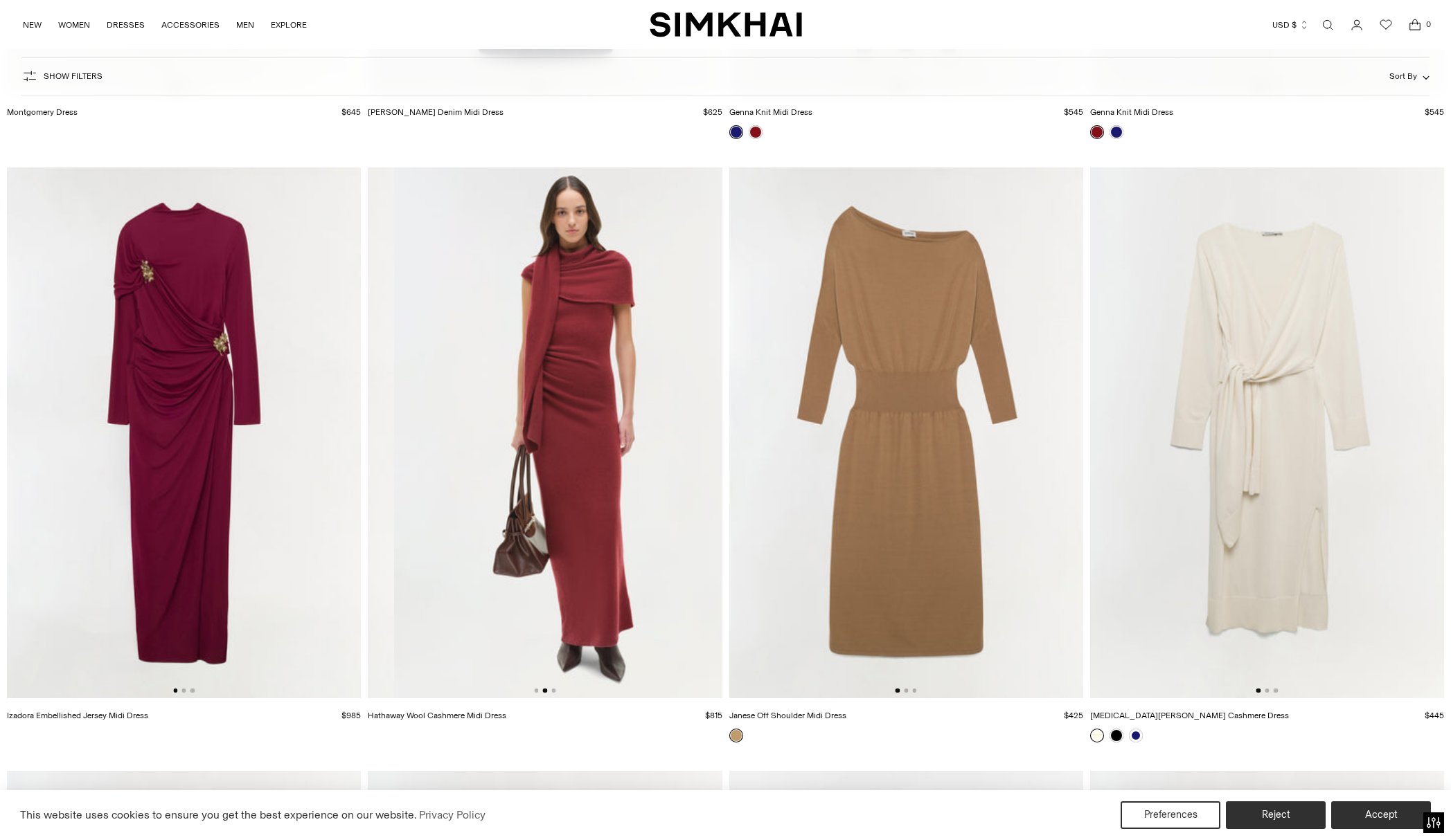
scroll to position [0, 354]
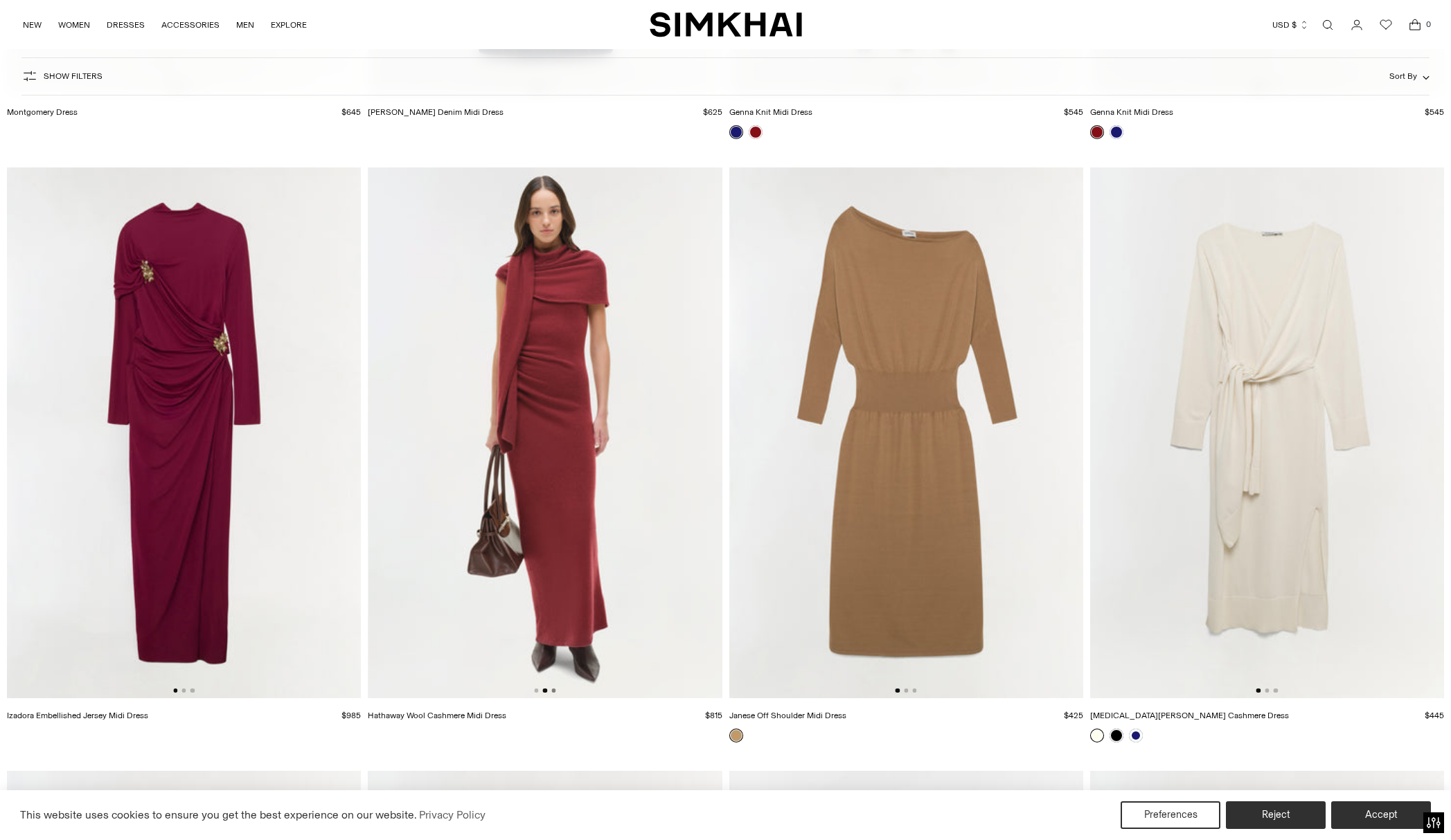
click at [552, 691] on button "Go to slide 3" at bounding box center [553, 690] width 4 height 4
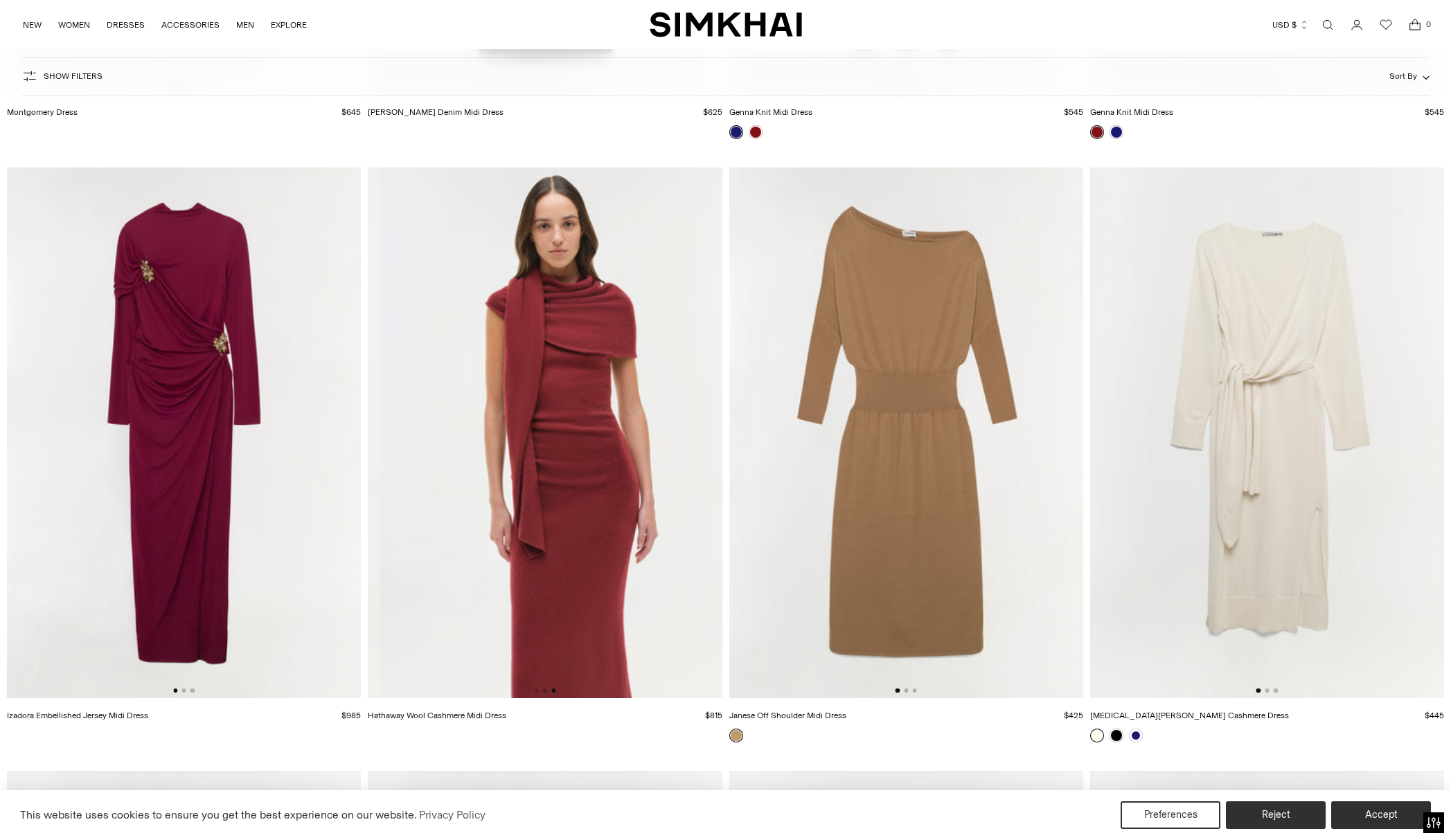
scroll to position [0, 708]
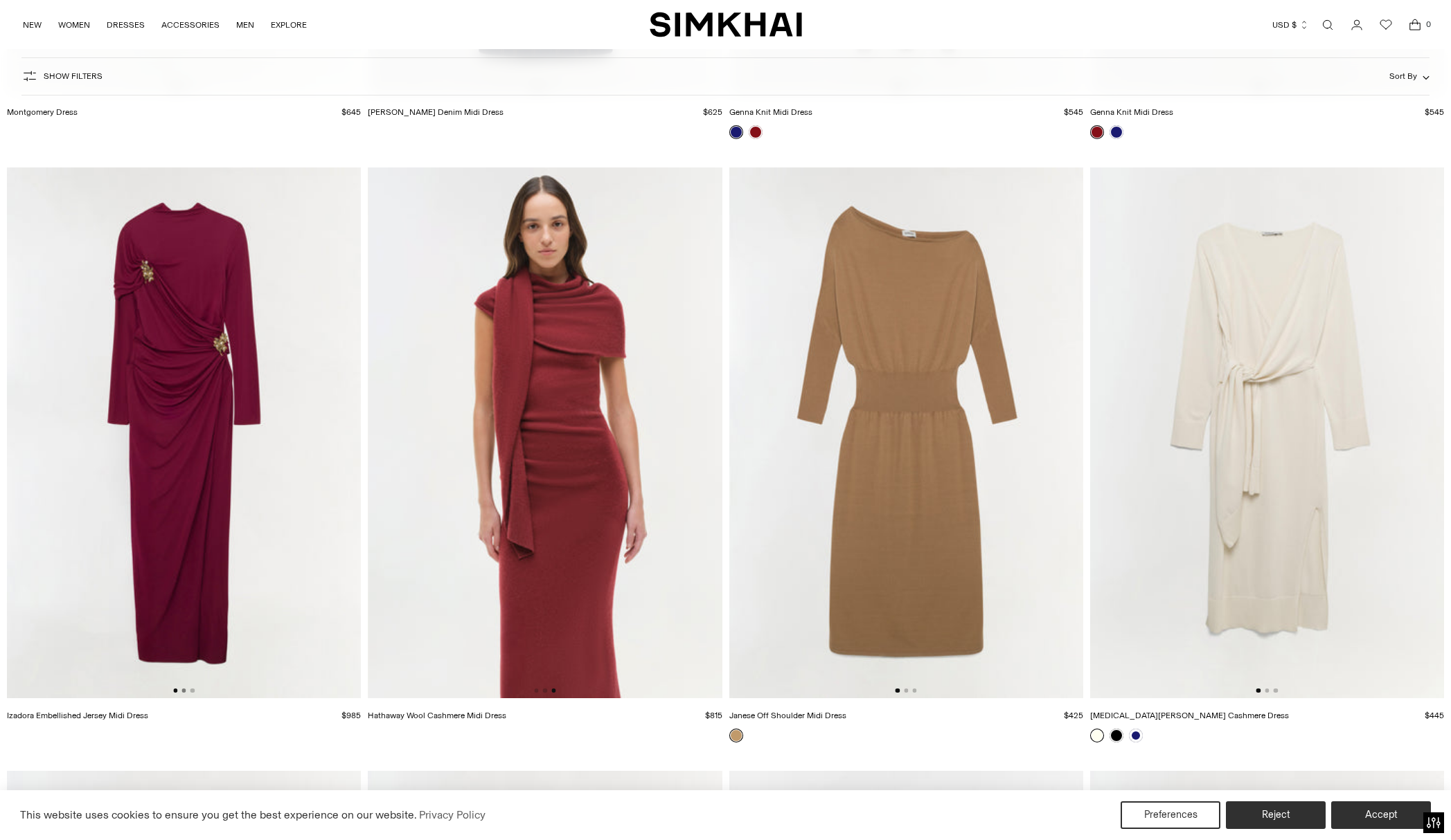
click at [185, 690] on button "Go to slide 2" at bounding box center [184, 690] width 4 height 4
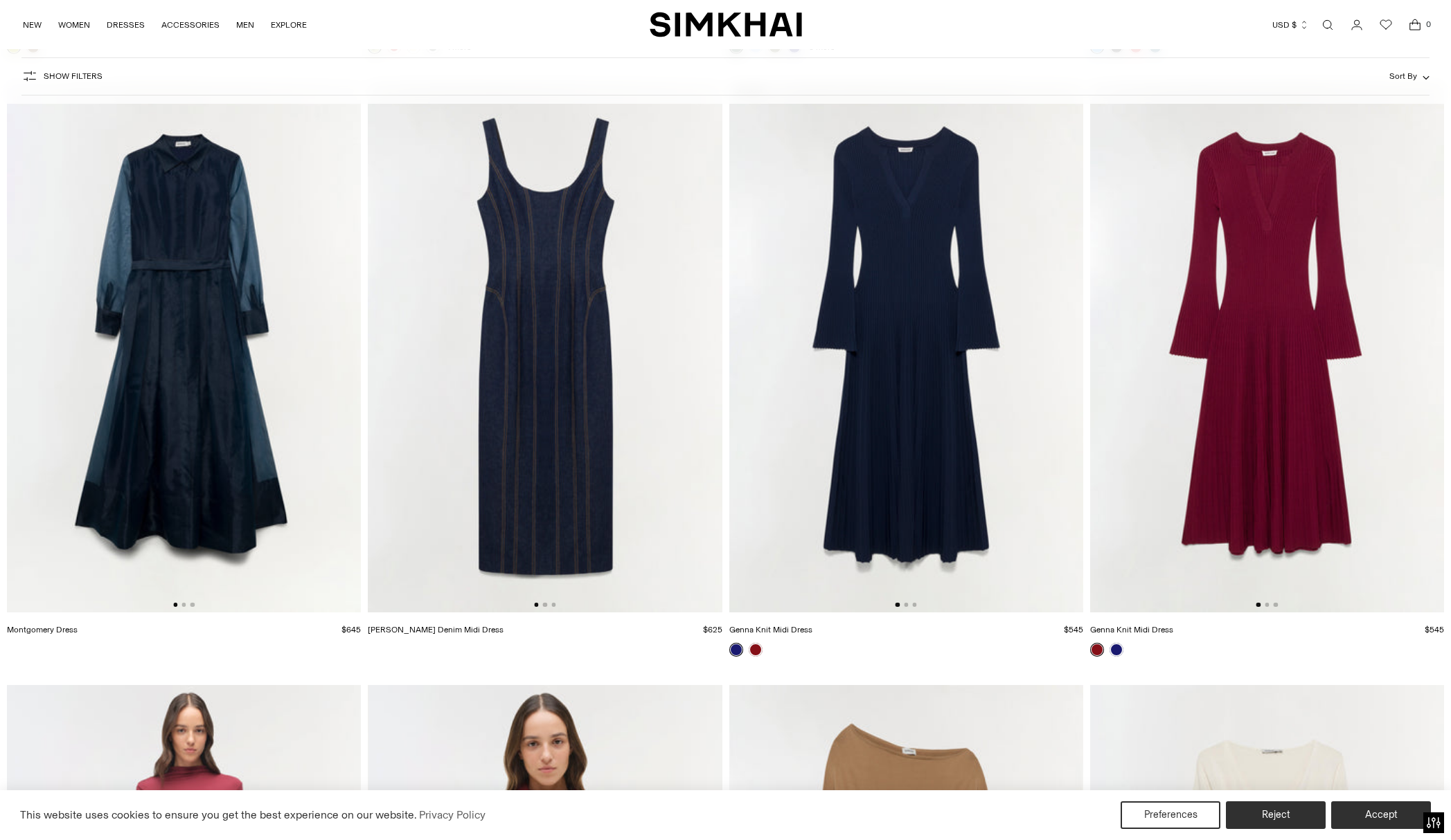
scroll to position [6127, 0]
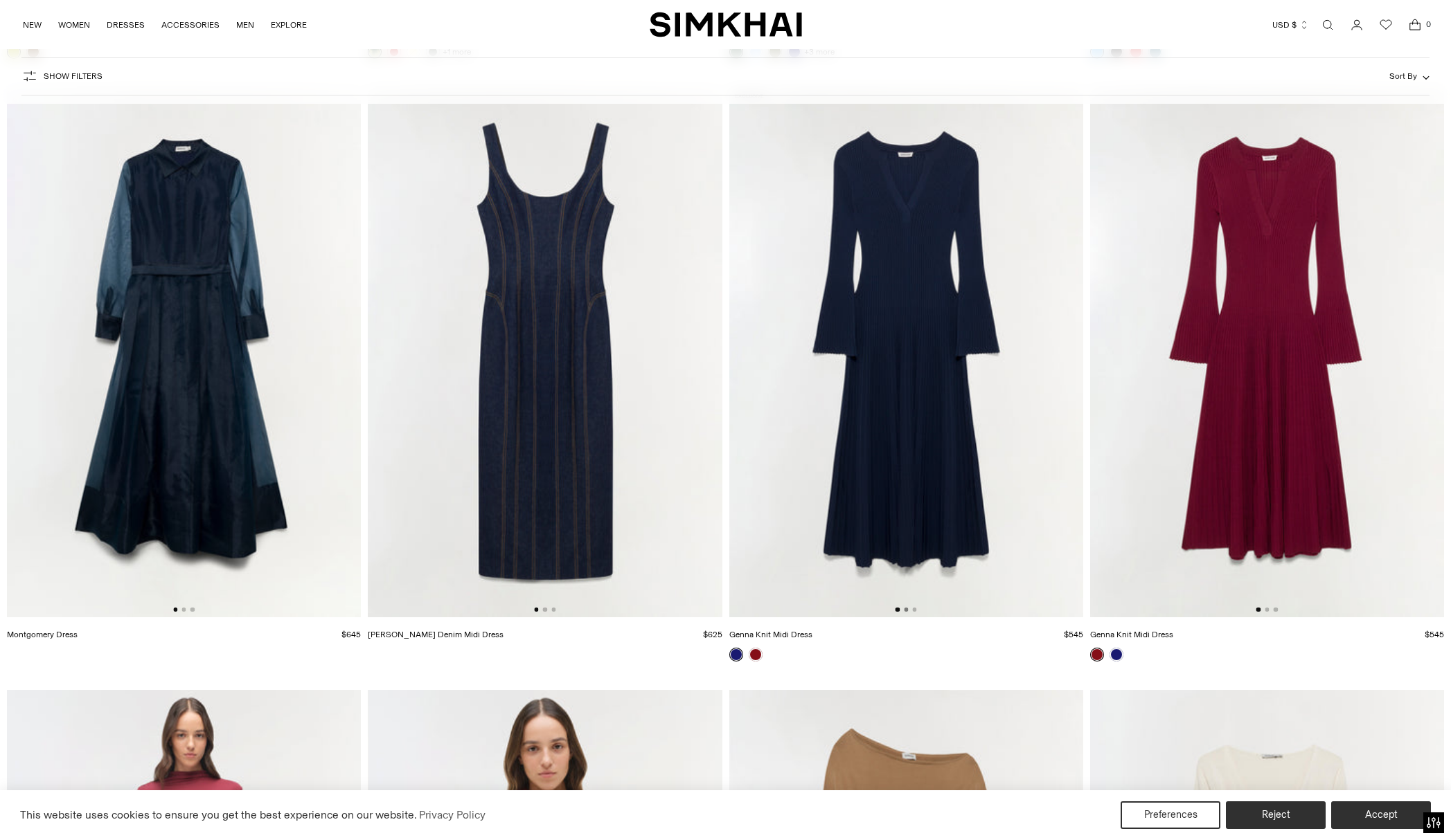
click at [906, 610] on button "Go to slide 2" at bounding box center [905, 610] width 4 height 4
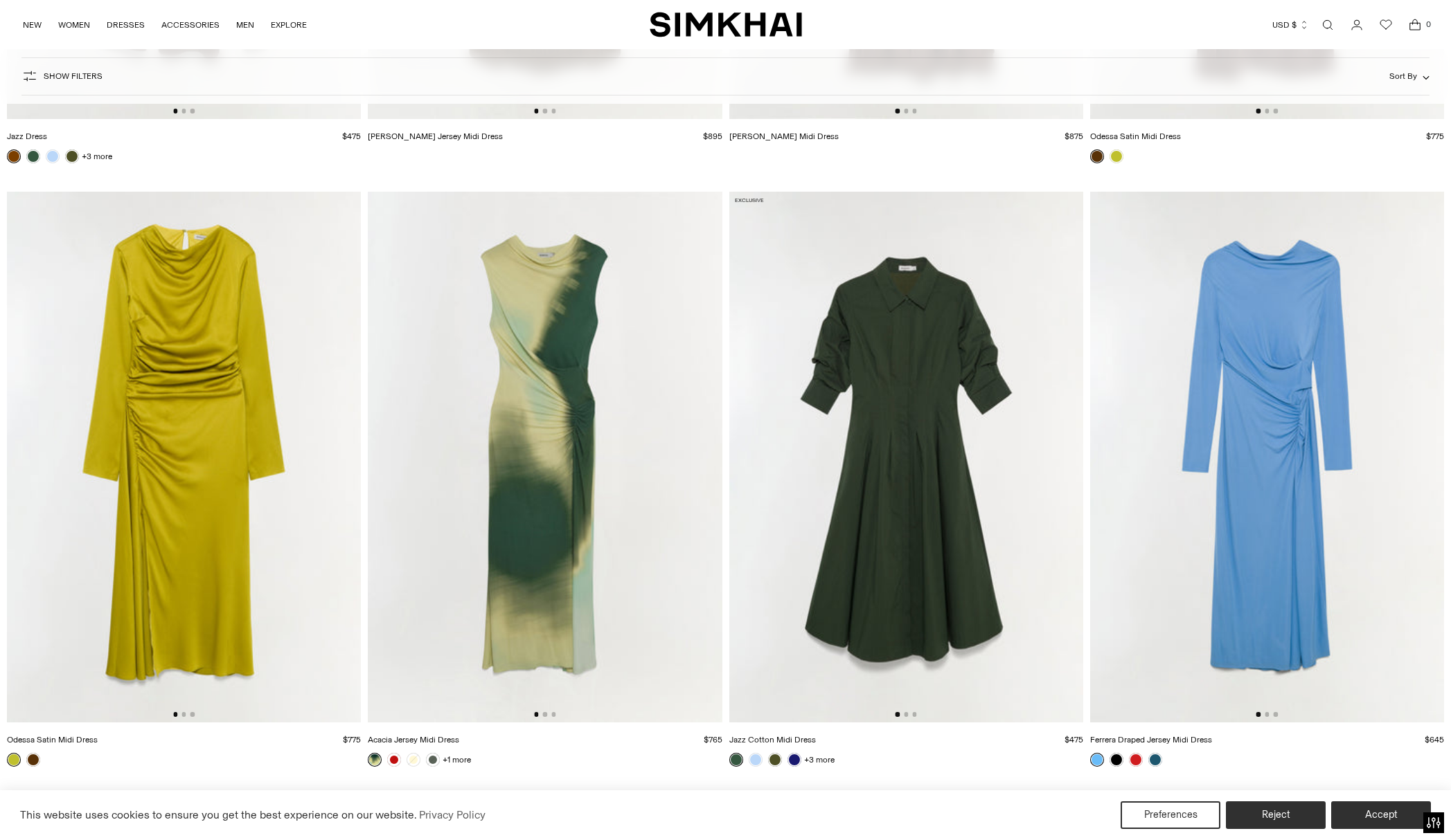
scroll to position [5422, 0]
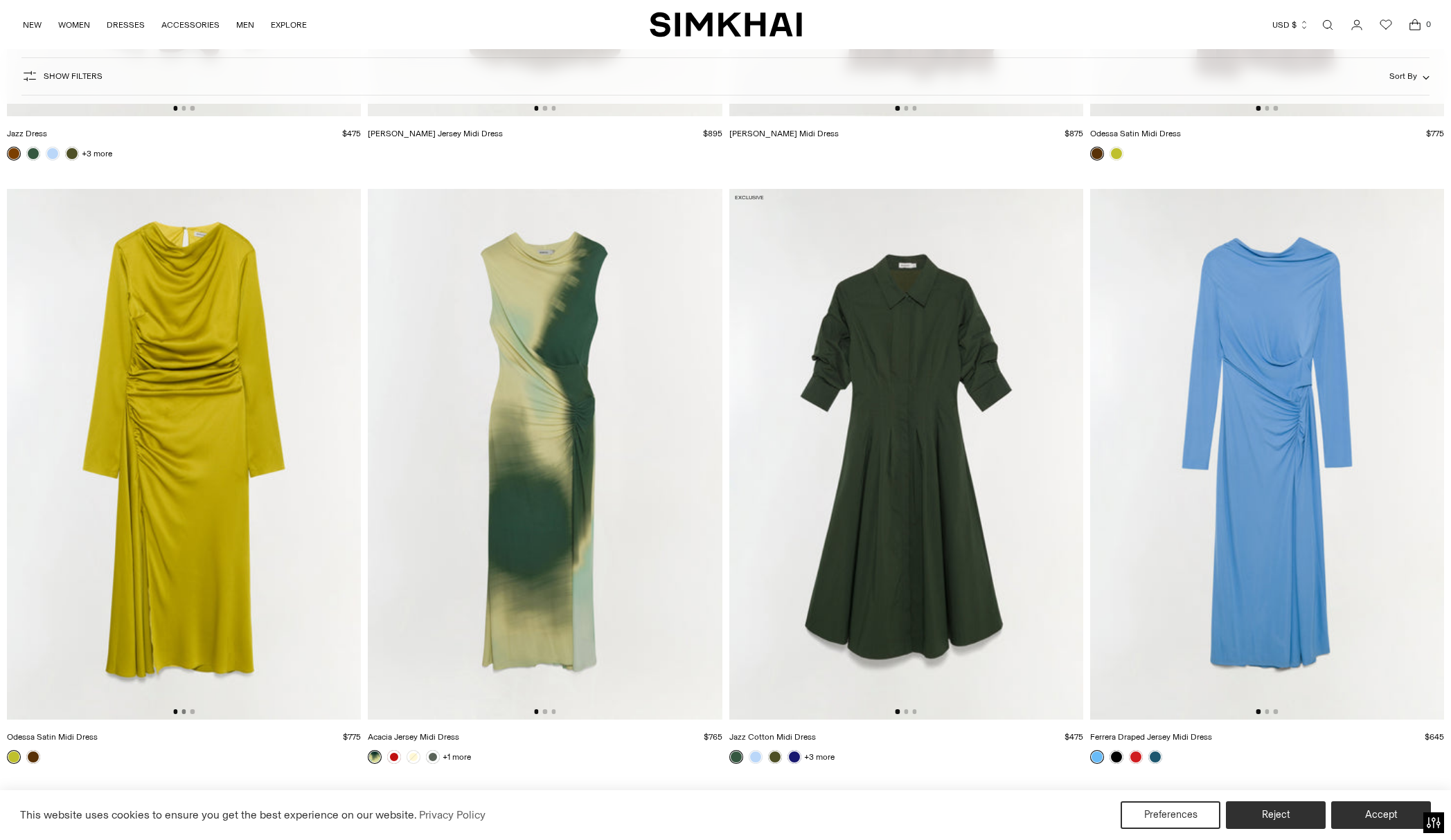
click at [182, 711] on button "Go to slide 2" at bounding box center [184, 711] width 4 height 4
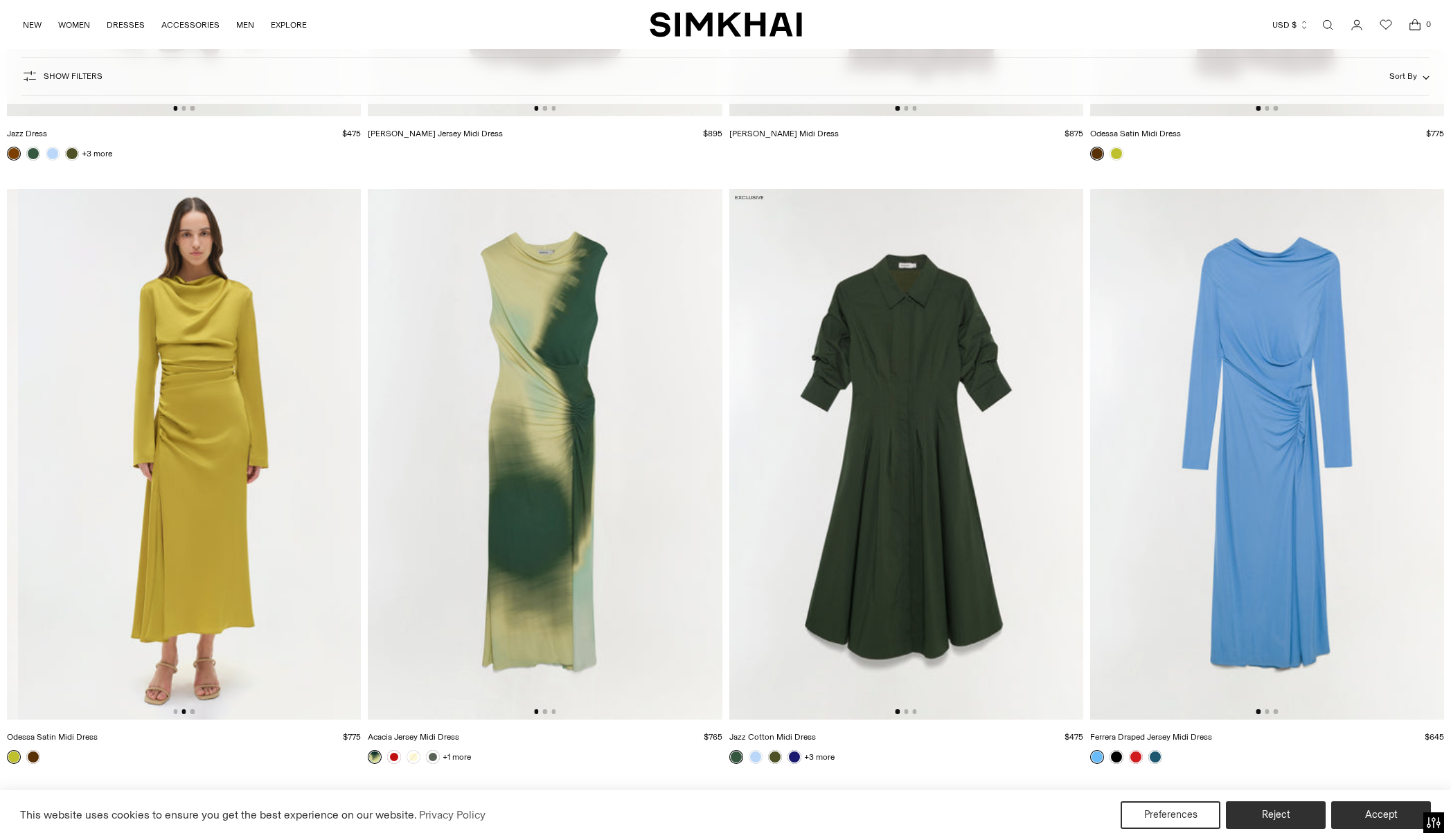
scroll to position [0, 354]
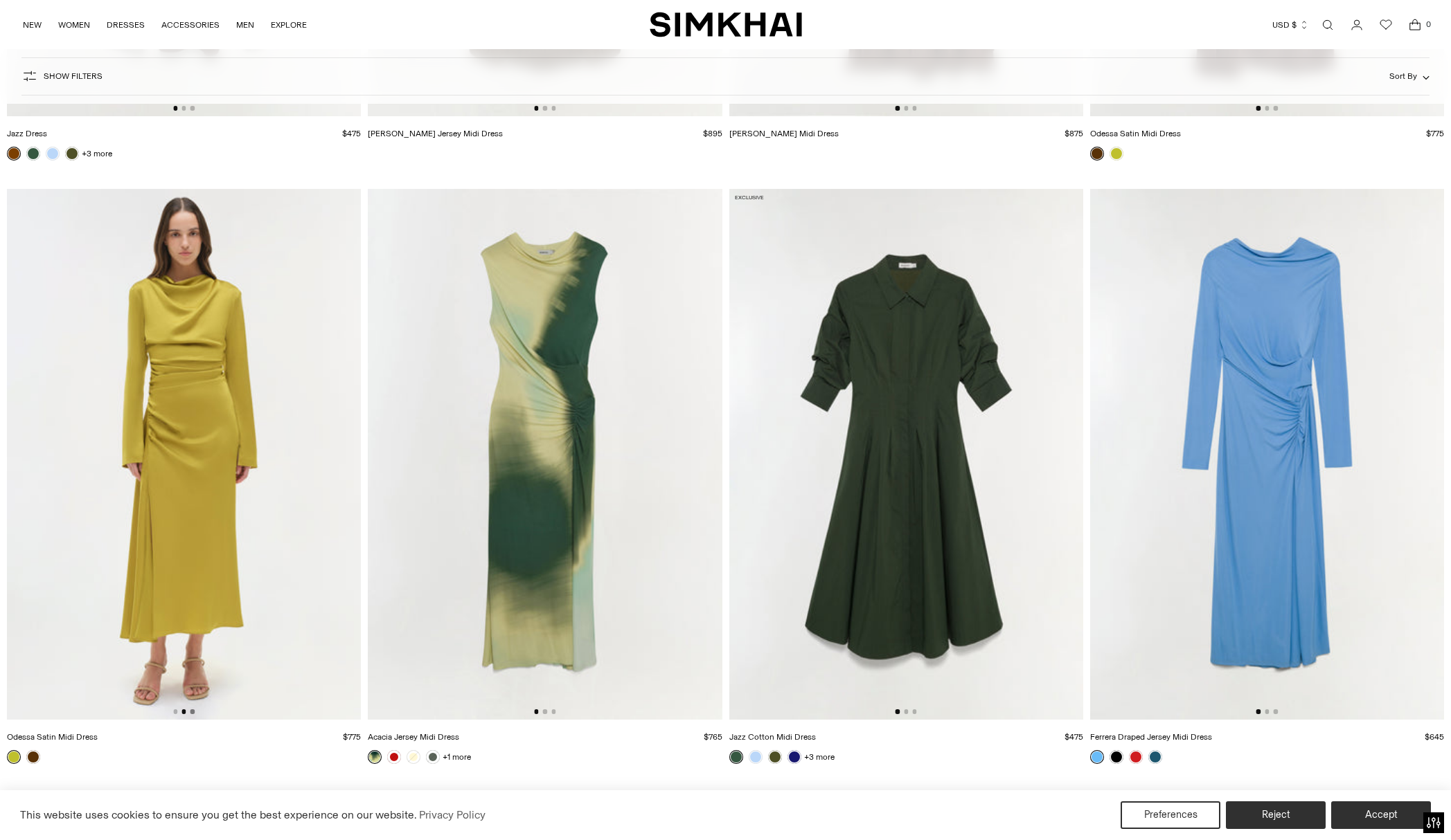
click at [191, 711] on button "Go to slide 3" at bounding box center [193, 711] width 4 height 4
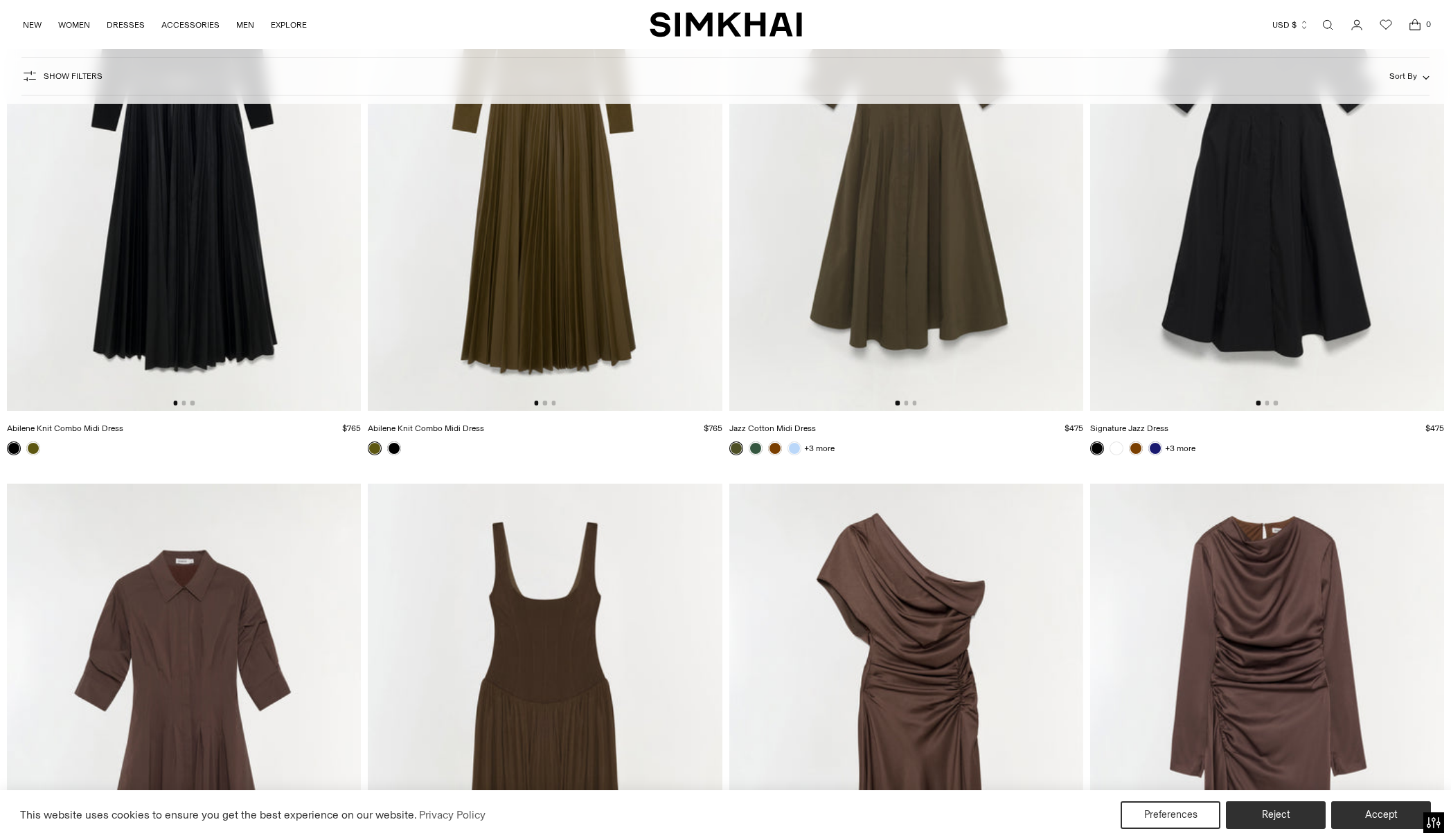
scroll to position [4511, 0]
